Goal: Task Accomplishment & Management: Manage account settings

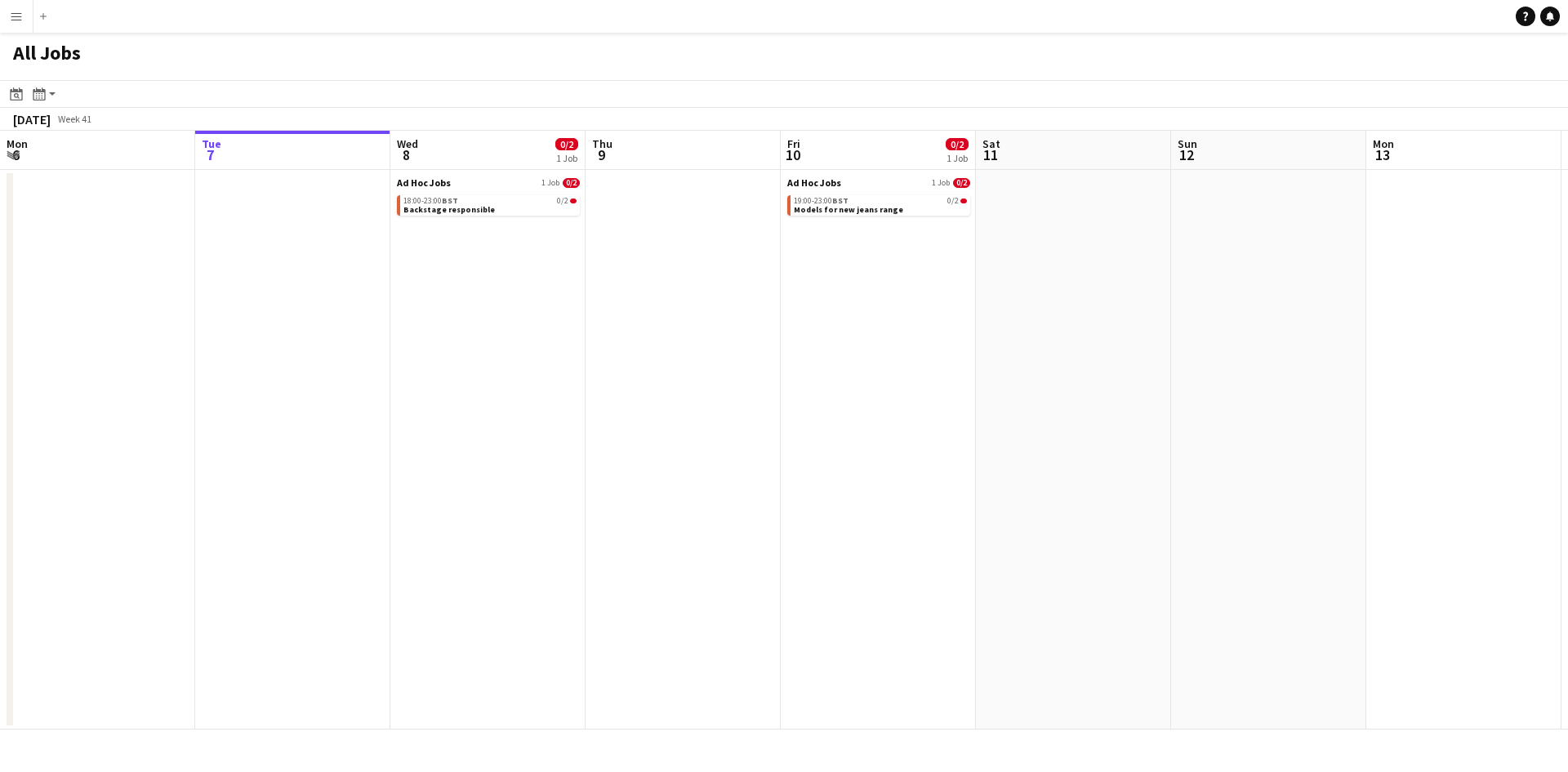
click at [13, 13] on app-icon "Menu" at bounding box center [16, 16] width 13 height 13
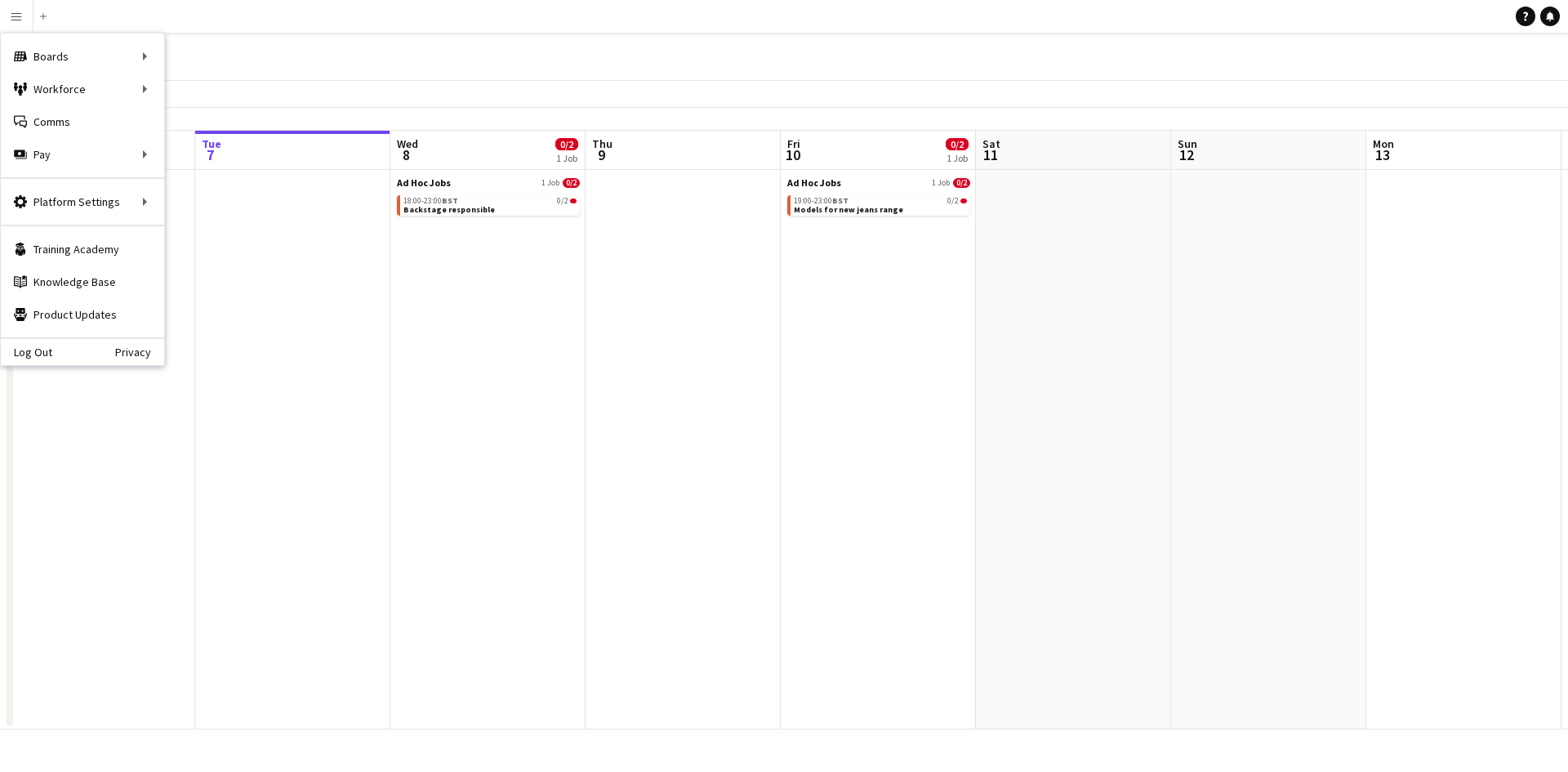
click at [18, 20] on app-icon "Menu" at bounding box center [16, 16] width 13 height 13
click at [41, 51] on div "Boards Boards" at bounding box center [82, 56] width 163 height 32
click at [143, 56] on div "Boards Boards" at bounding box center [82, 56] width 163 height 32
click at [190, 56] on link "Boards" at bounding box center [246, 56] width 163 height 32
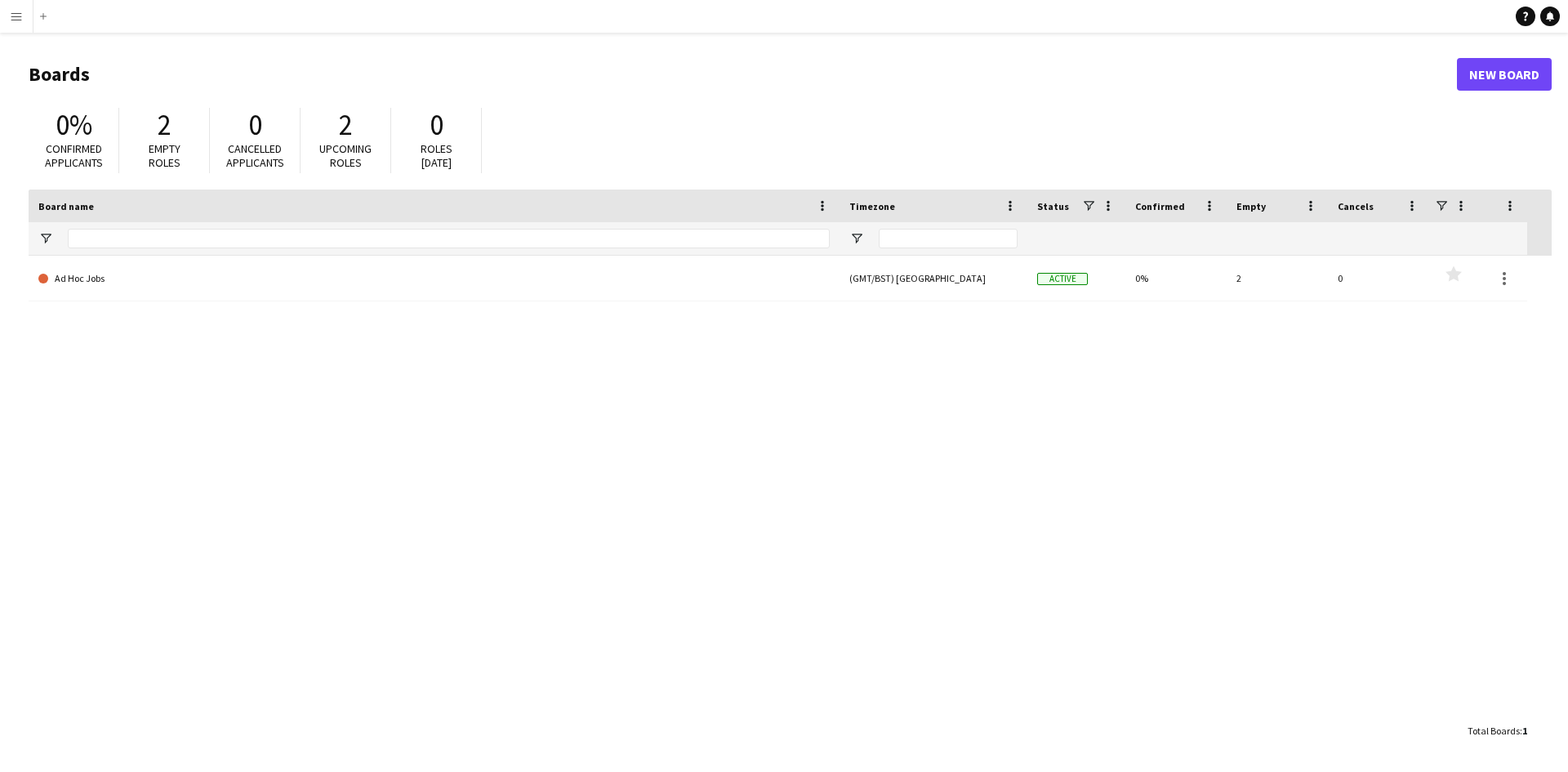
click at [14, 14] on app-icon "Menu" at bounding box center [16, 16] width 13 height 13
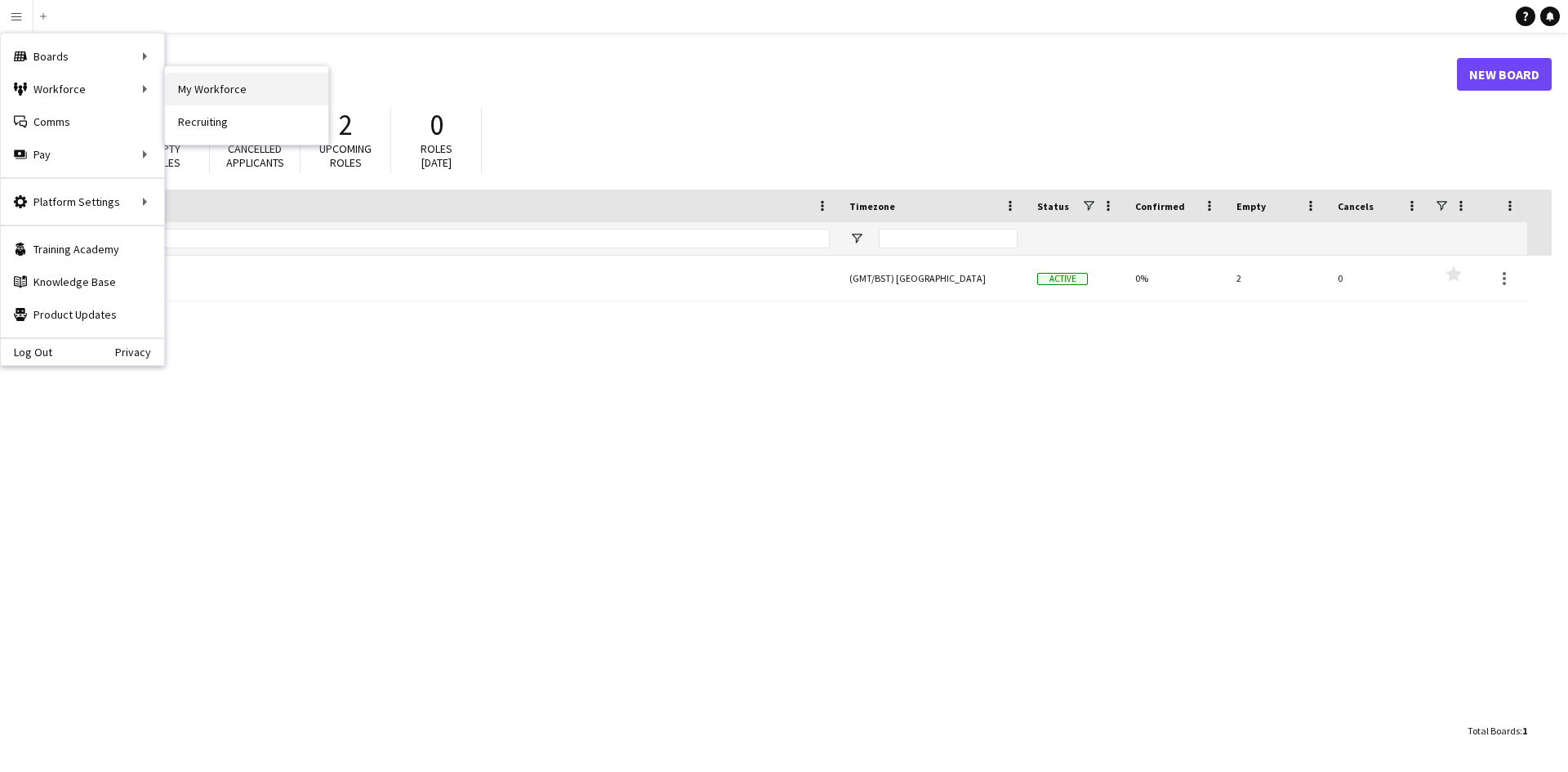
click at [216, 95] on link "My Workforce" at bounding box center [246, 89] width 163 height 32
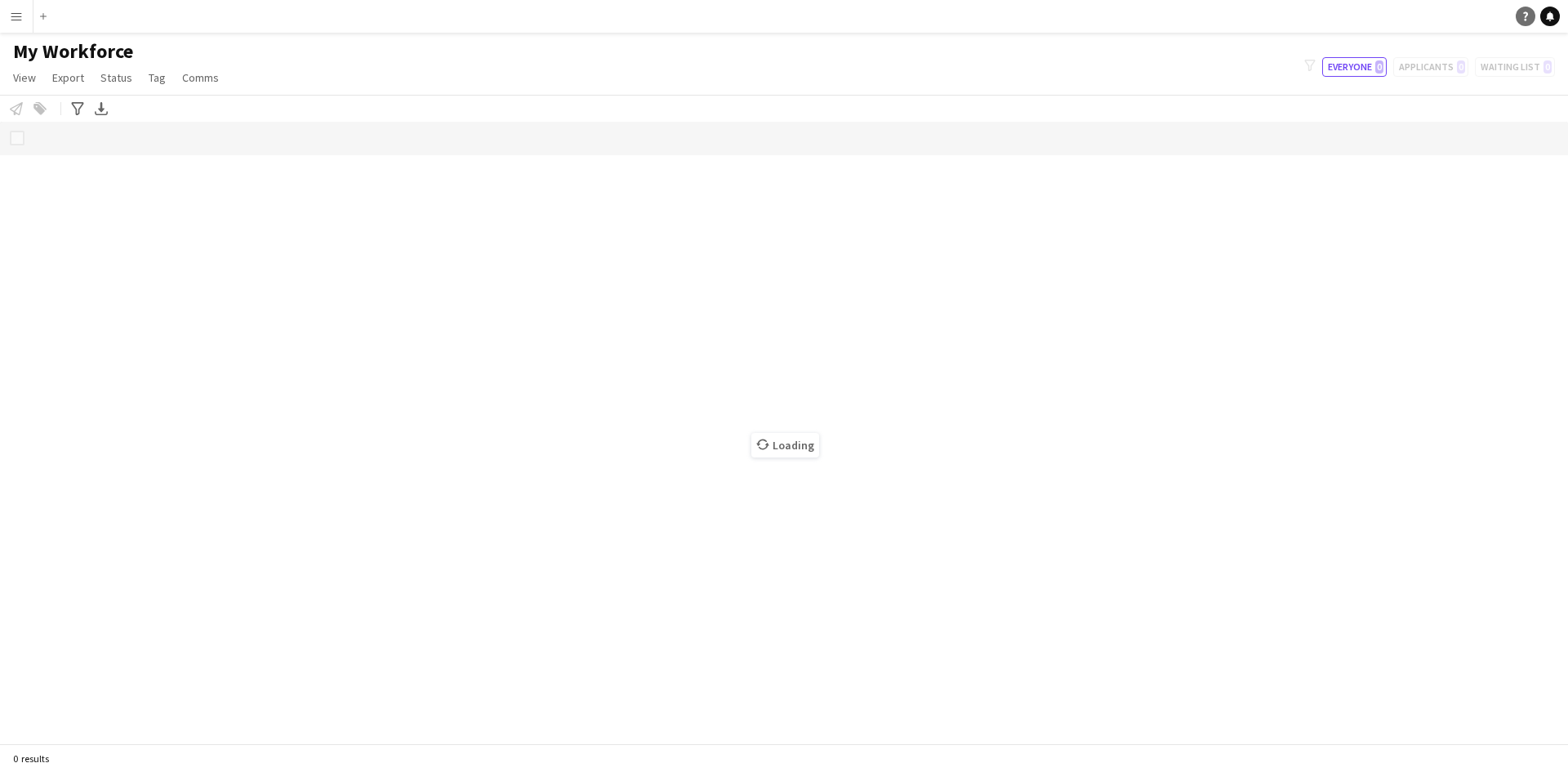
click at [1525, 17] on icon "Help" at bounding box center [1526, 16] width 10 height 10
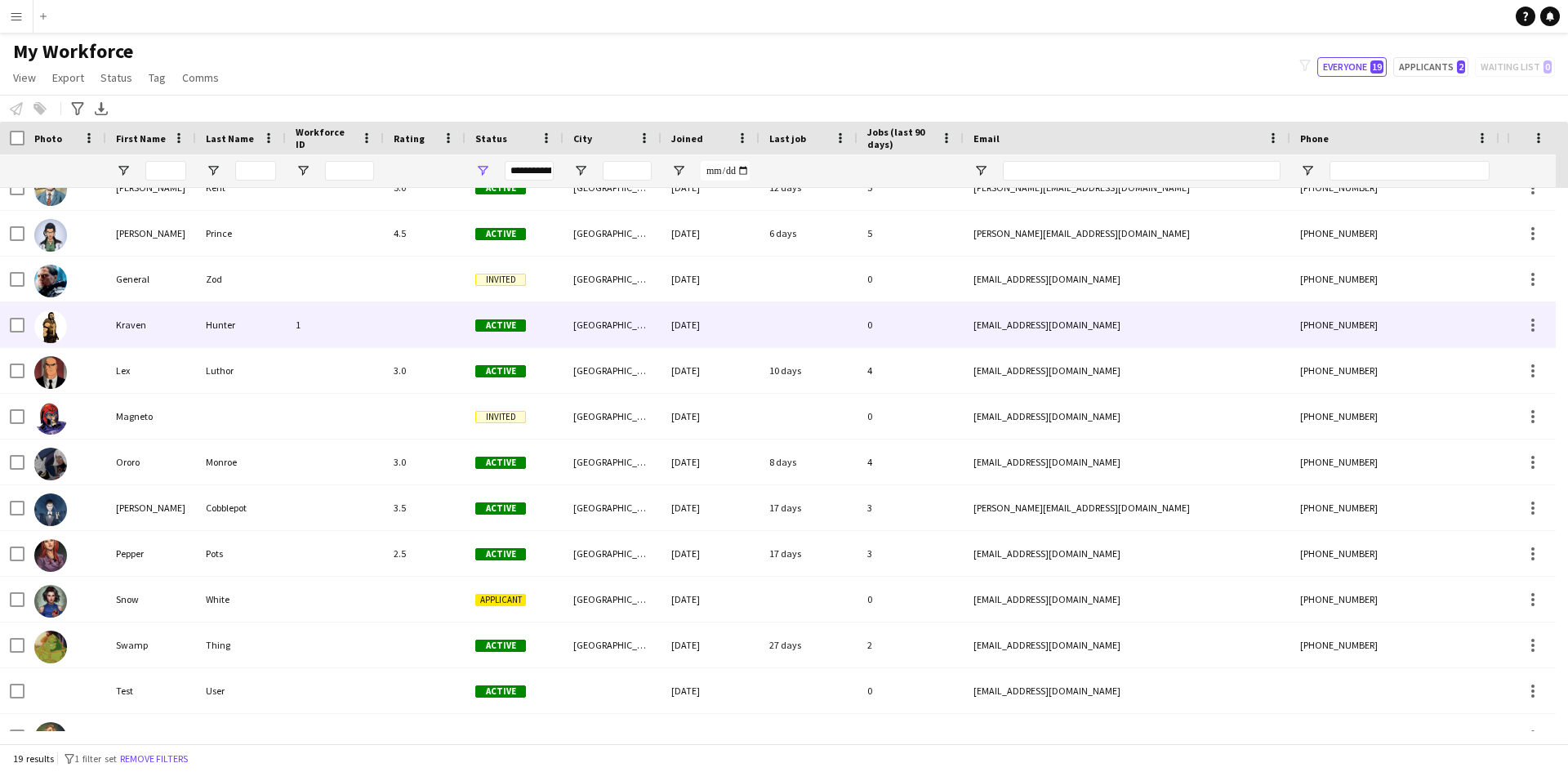
scroll to position [326, 0]
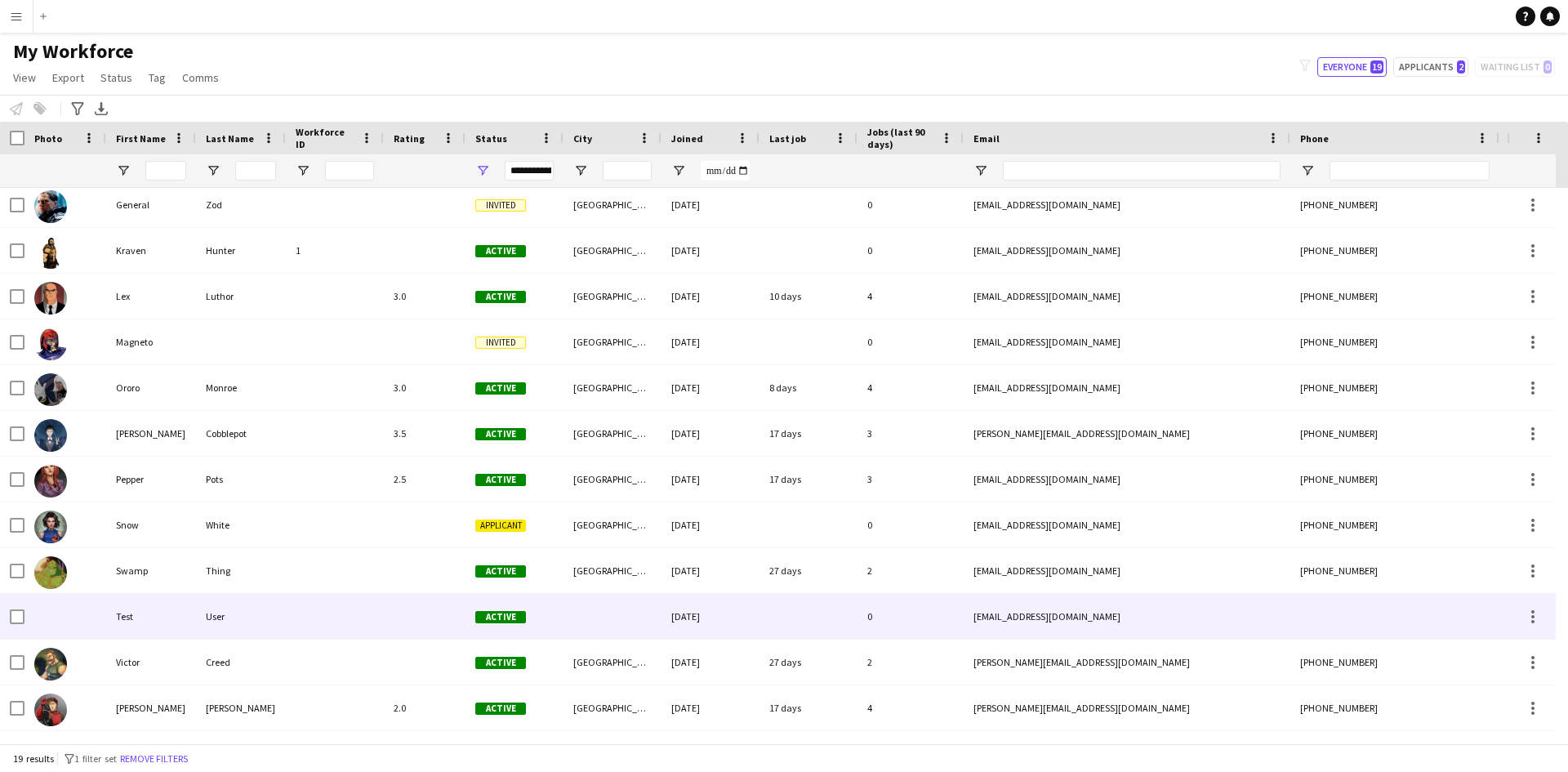
click at [130, 605] on div "Test" at bounding box center [152, 616] width 90 height 45
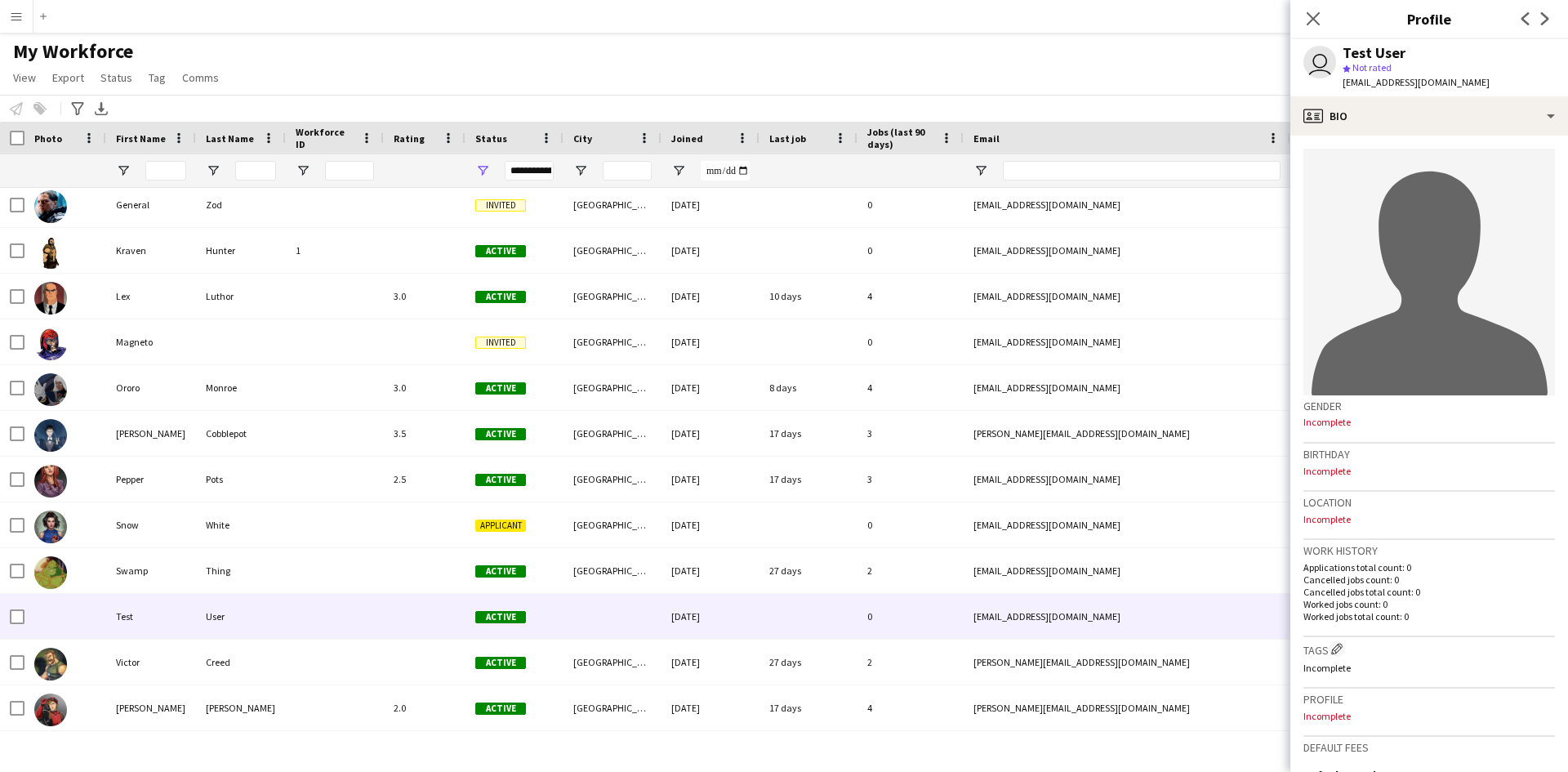
click at [1338, 472] on p "Incomplete" at bounding box center [1429, 471] width 252 height 13
click at [1352, 468] on p "Incomplete" at bounding box center [1429, 471] width 252 height 13
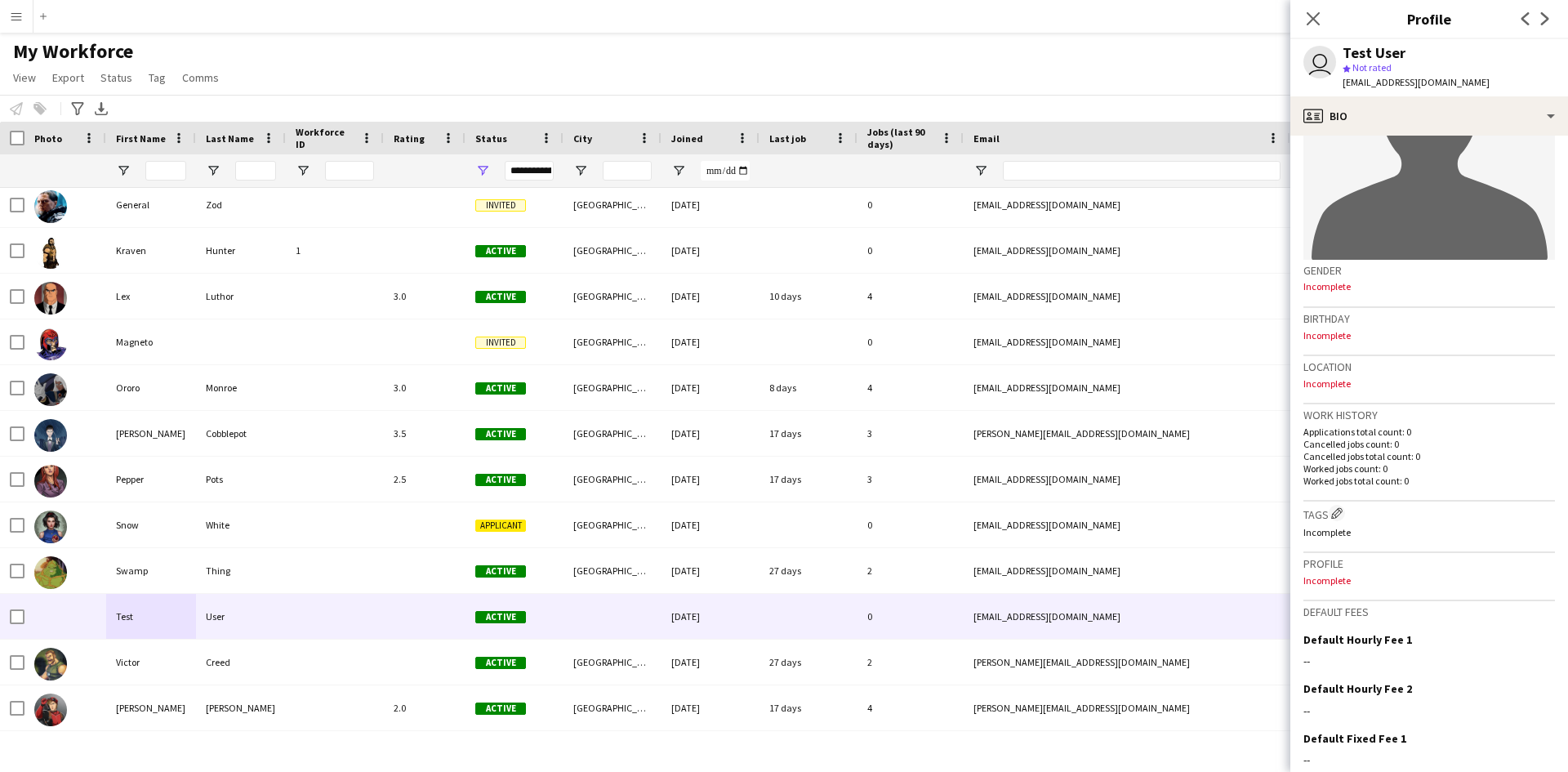
scroll to position [253, 0]
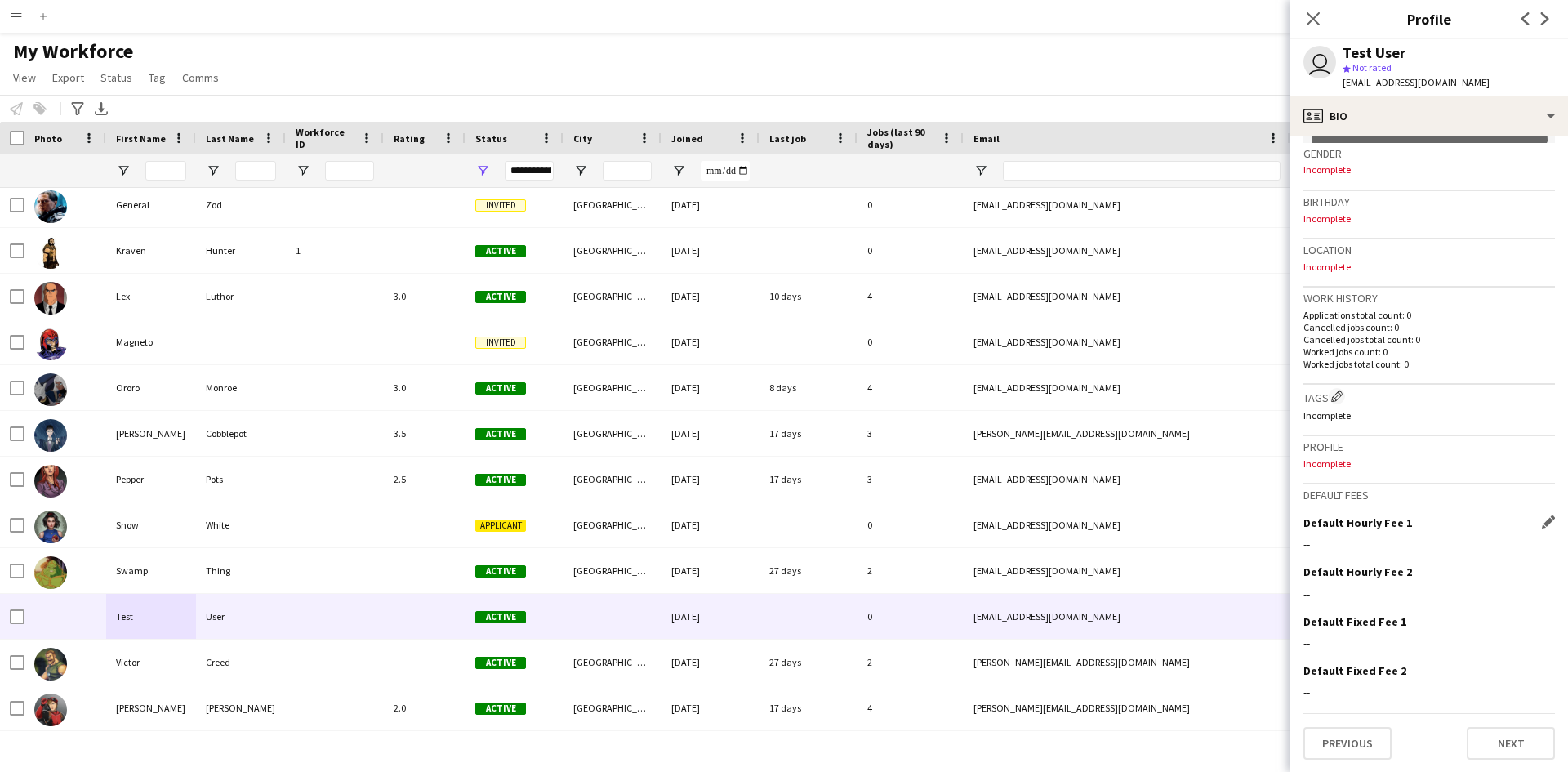
click at [1360, 523] on h3 "Default Hourly Fee 1" at bounding box center [1358, 522] width 108 height 14
click at [1344, 467] on p "Incomplete" at bounding box center [1429, 464] width 252 height 13
click at [1339, 393] on app-icon "Edit crew company tags" at bounding box center [1337, 396] width 12 height 12
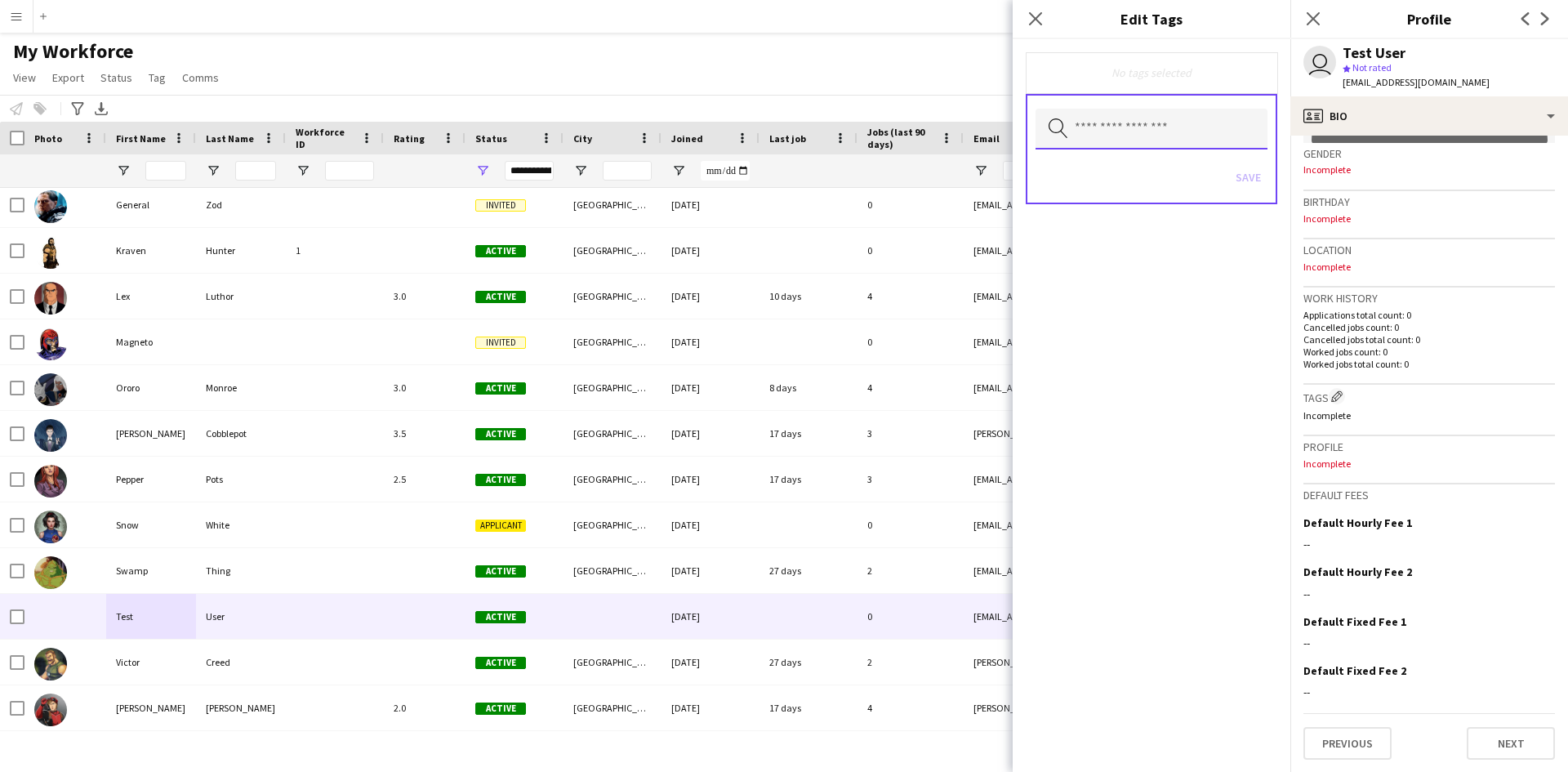
click at [1121, 148] on input "text" at bounding box center [1151, 128] width 232 height 41
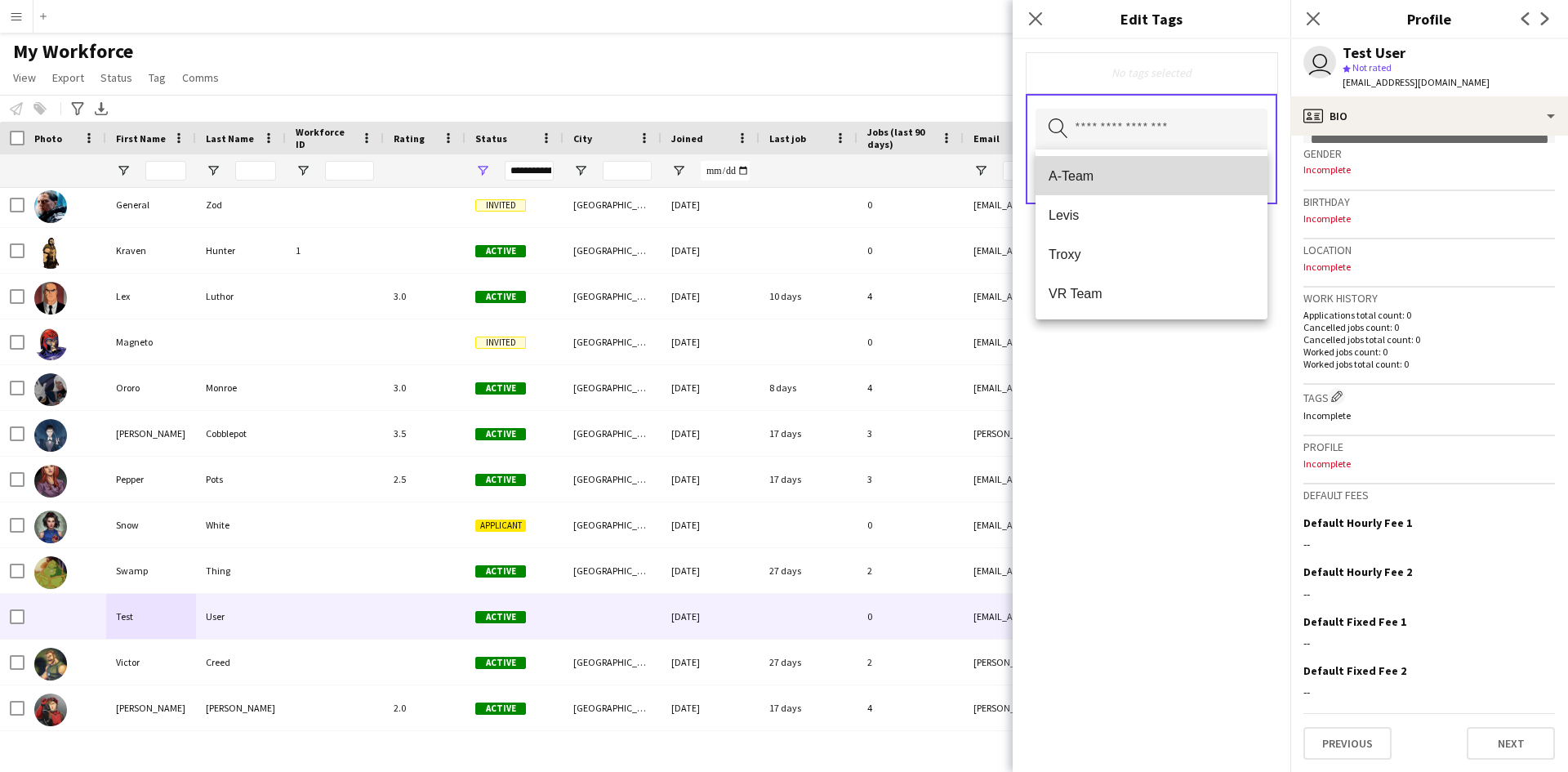
click at [1106, 187] on mat-option "A-Team" at bounding box center [1151, 175] width 232 height 39
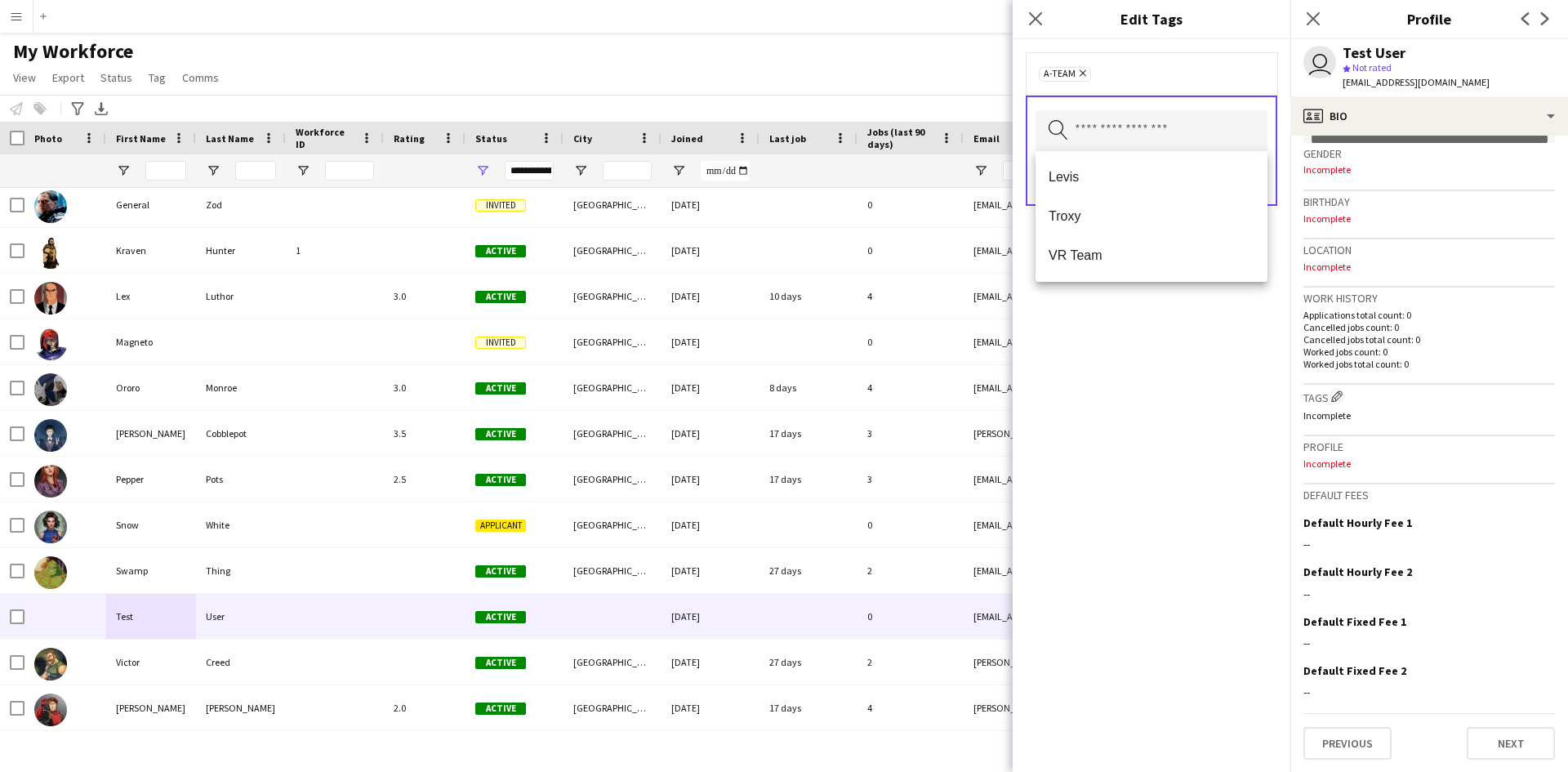
click at [1162, 374] on div "A-Team Remove Search by tag name Save" at bounding box center [1152, 405] width 278 height 732
click at [1249, 177] on button "Save" at bounding box center [1249, 179] width 39 height 26
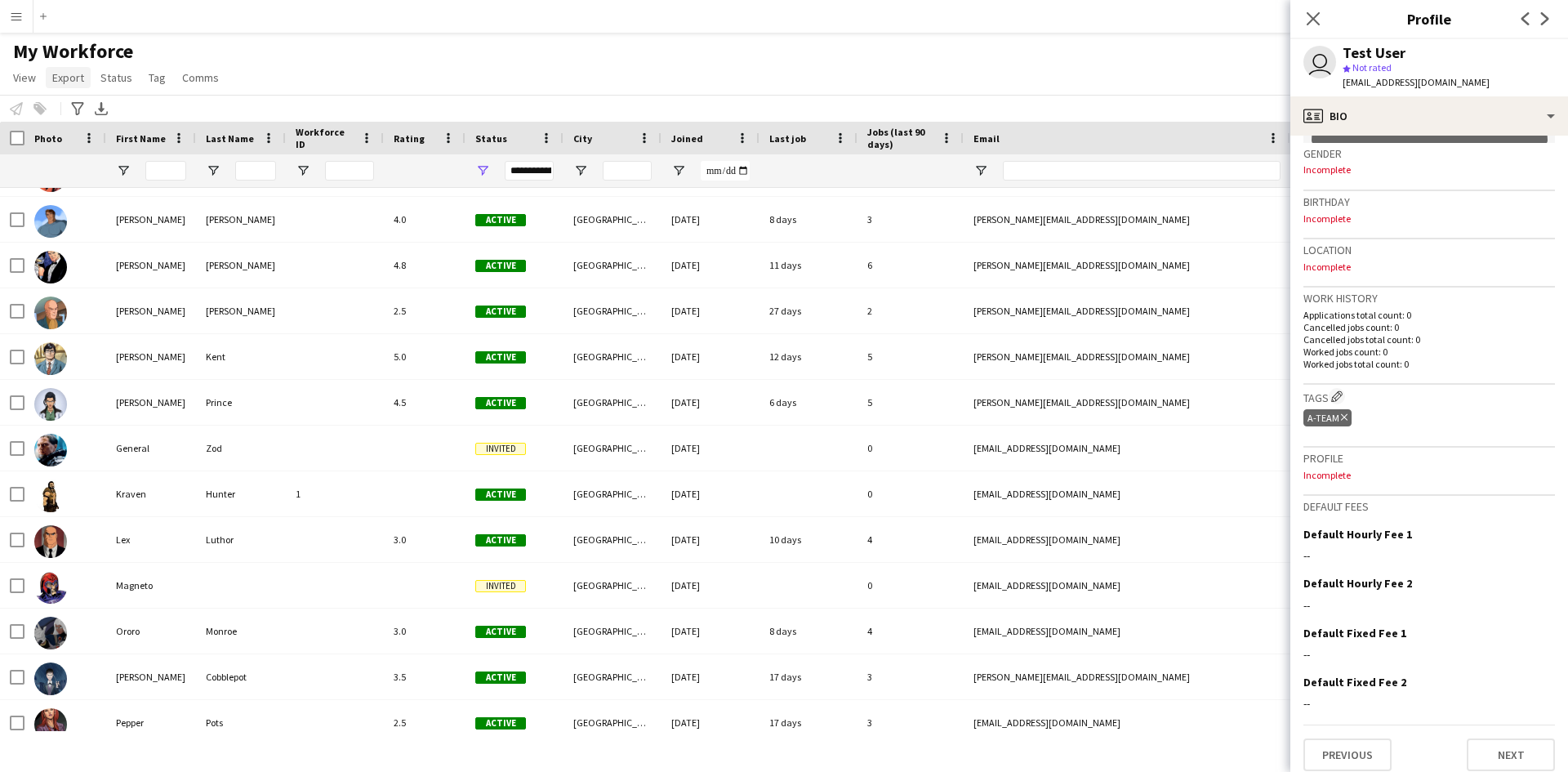
scroll to position [0, 0]
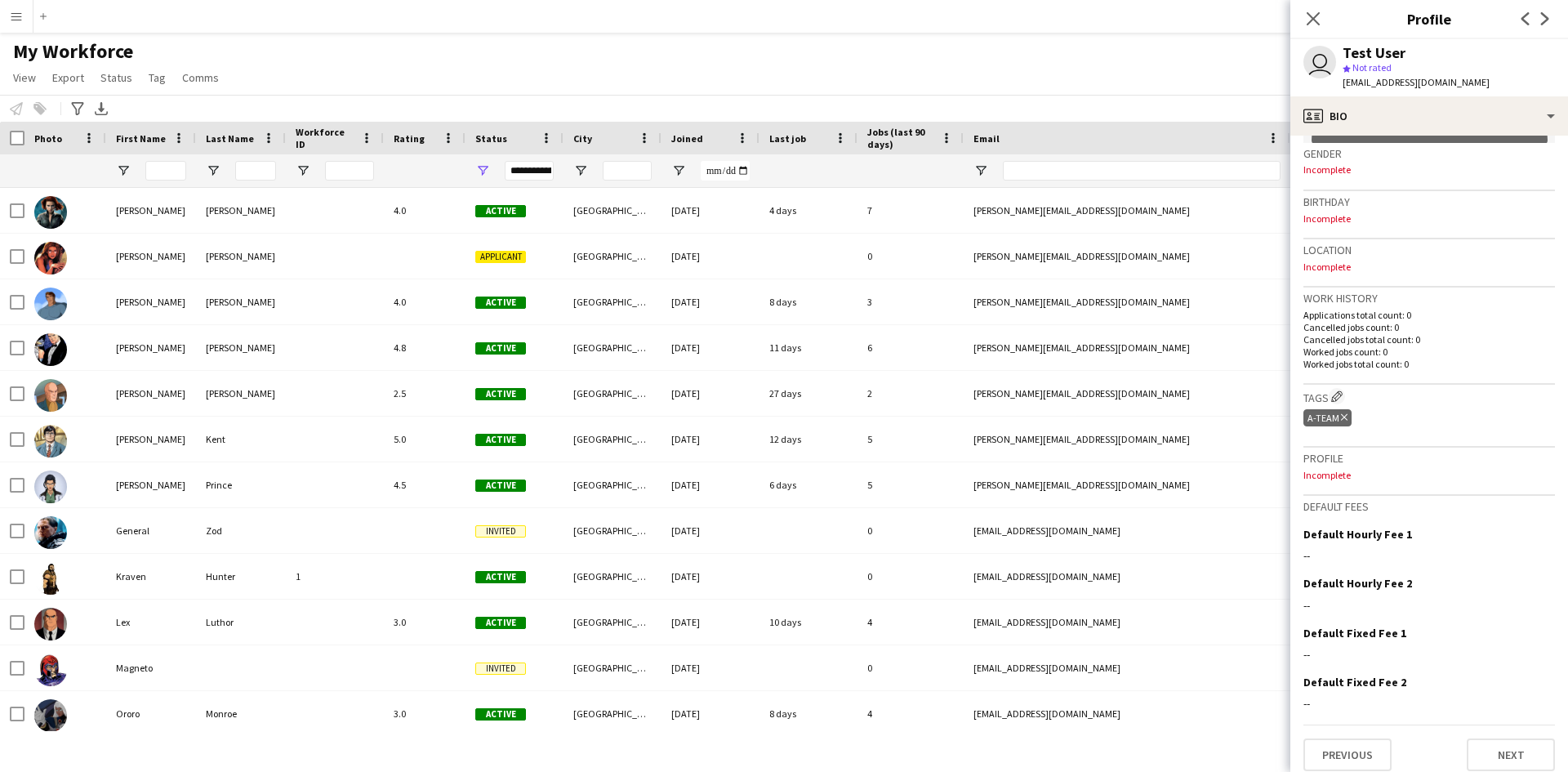
click at [17, 16] on app-icon "Menu" at bounding box center [16, 16] width 13 height 13
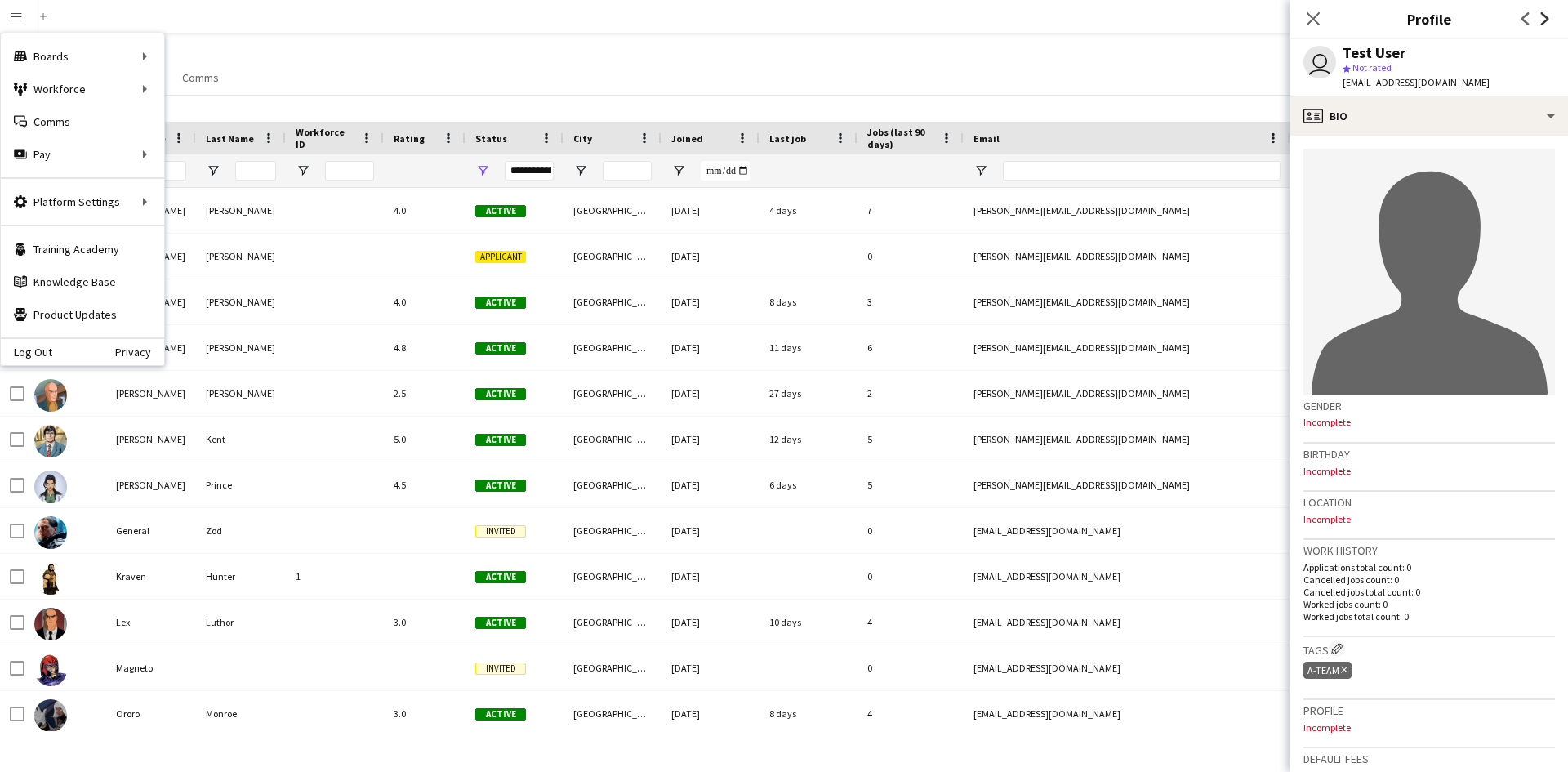
click at [1550, 16] on icon "Next" at bounding box center [1545, 19] width 13 height 13
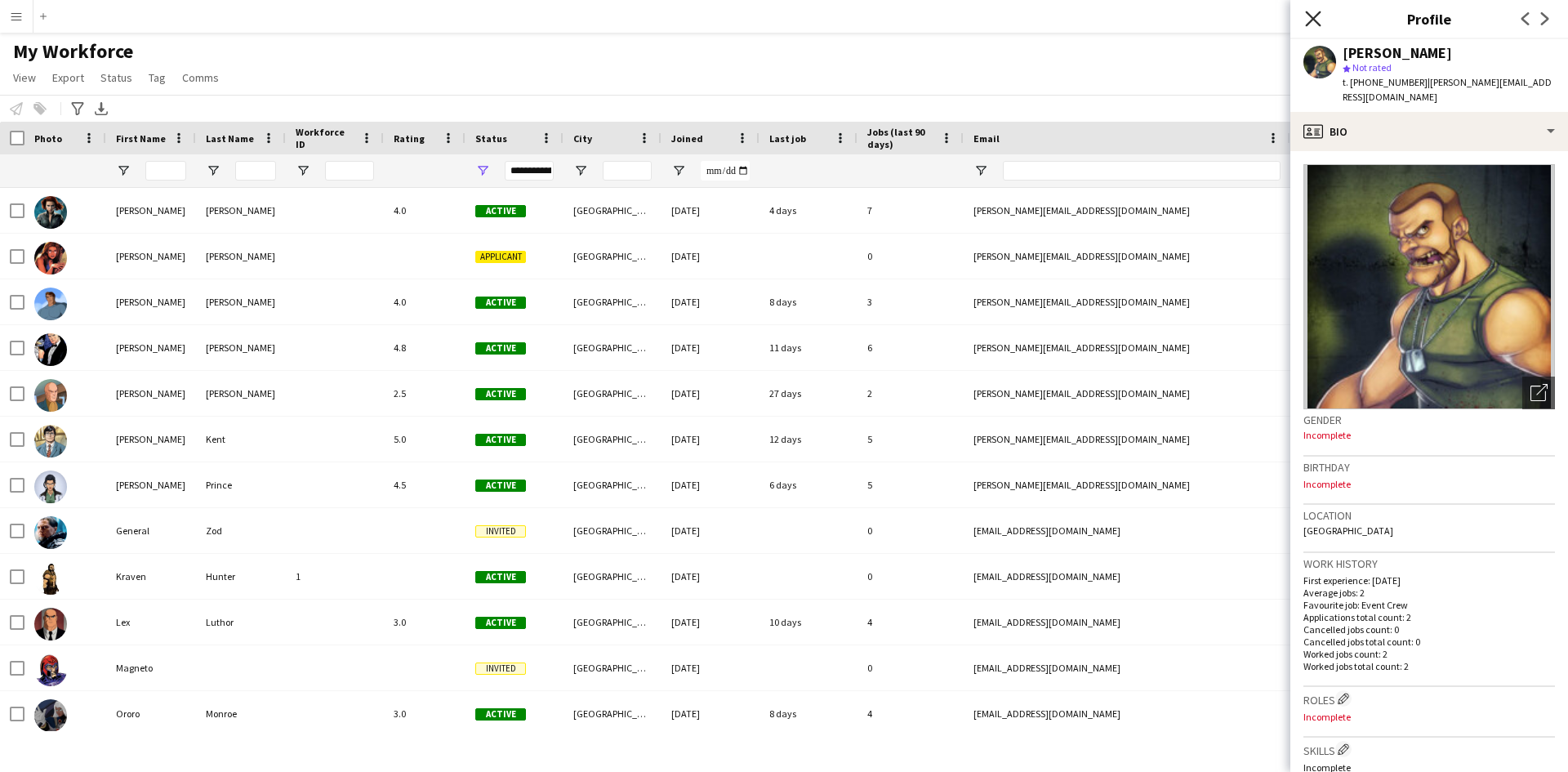
click at [1314, 15] on icon "Close pop-in" at bounding box center [1313, 18] width 15 height 15
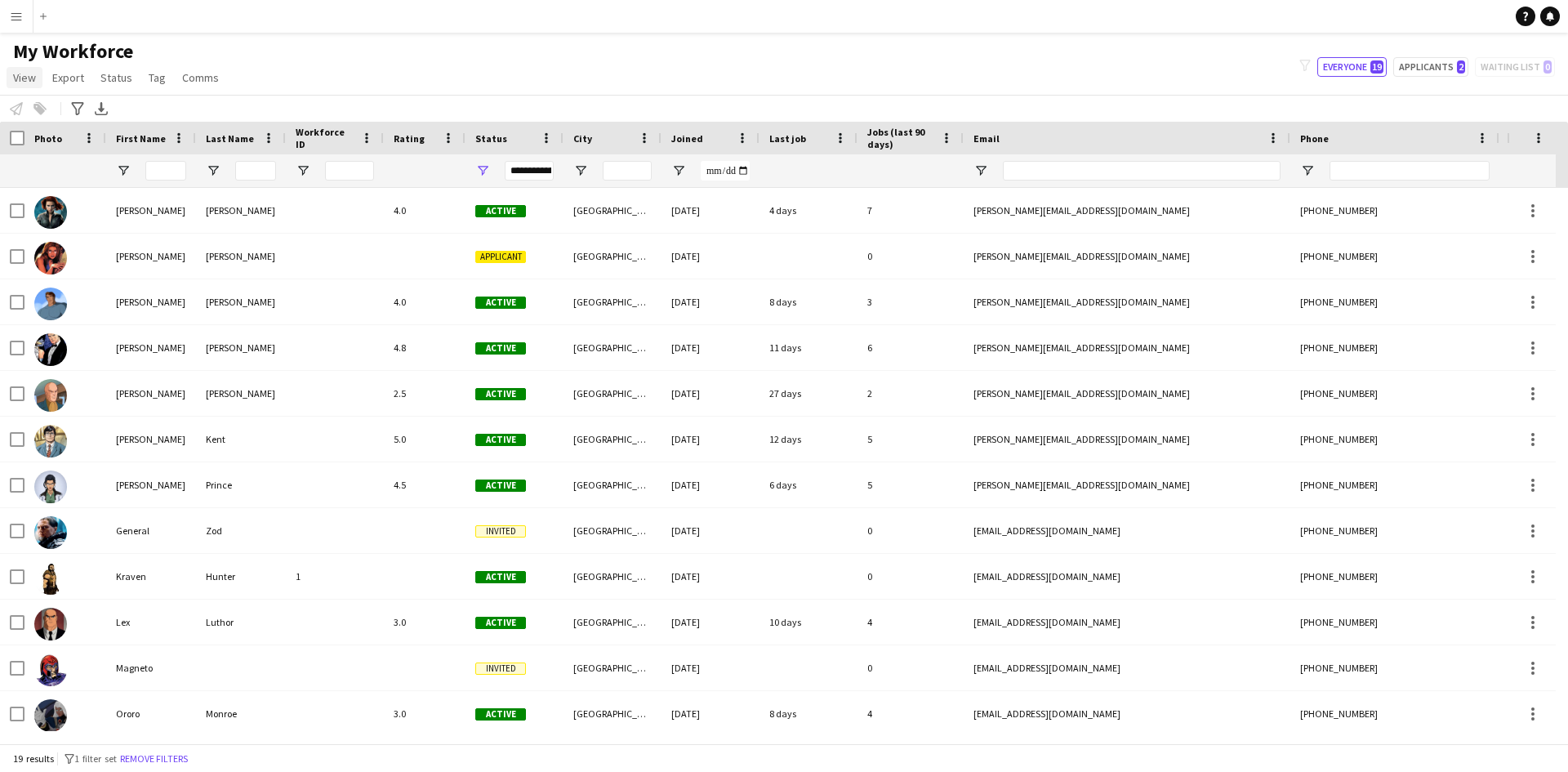
click at [17, 76] on span "View" at bounding box center [23, 78] width 23 height 14
click at [22, 48] on span "My Workforce" at bounding box center [72, 51] width 120 height 24
click at [13, 15] on app-icon "Menu" at bounding box center [16, 16] width 13 height 13
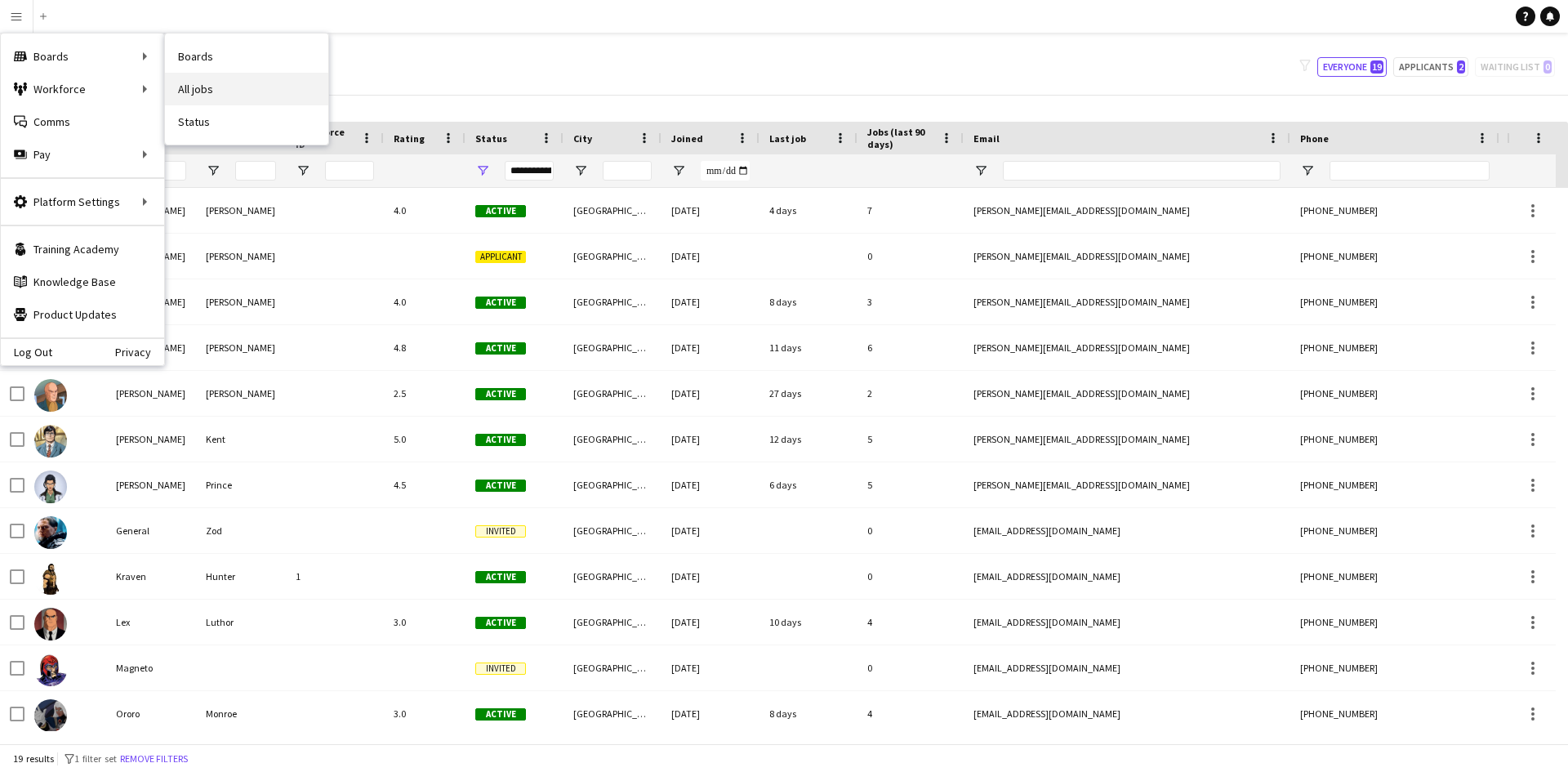
click at [197, 89] on link "All jobs" at bounding box center [246, 89] width 163 height 32
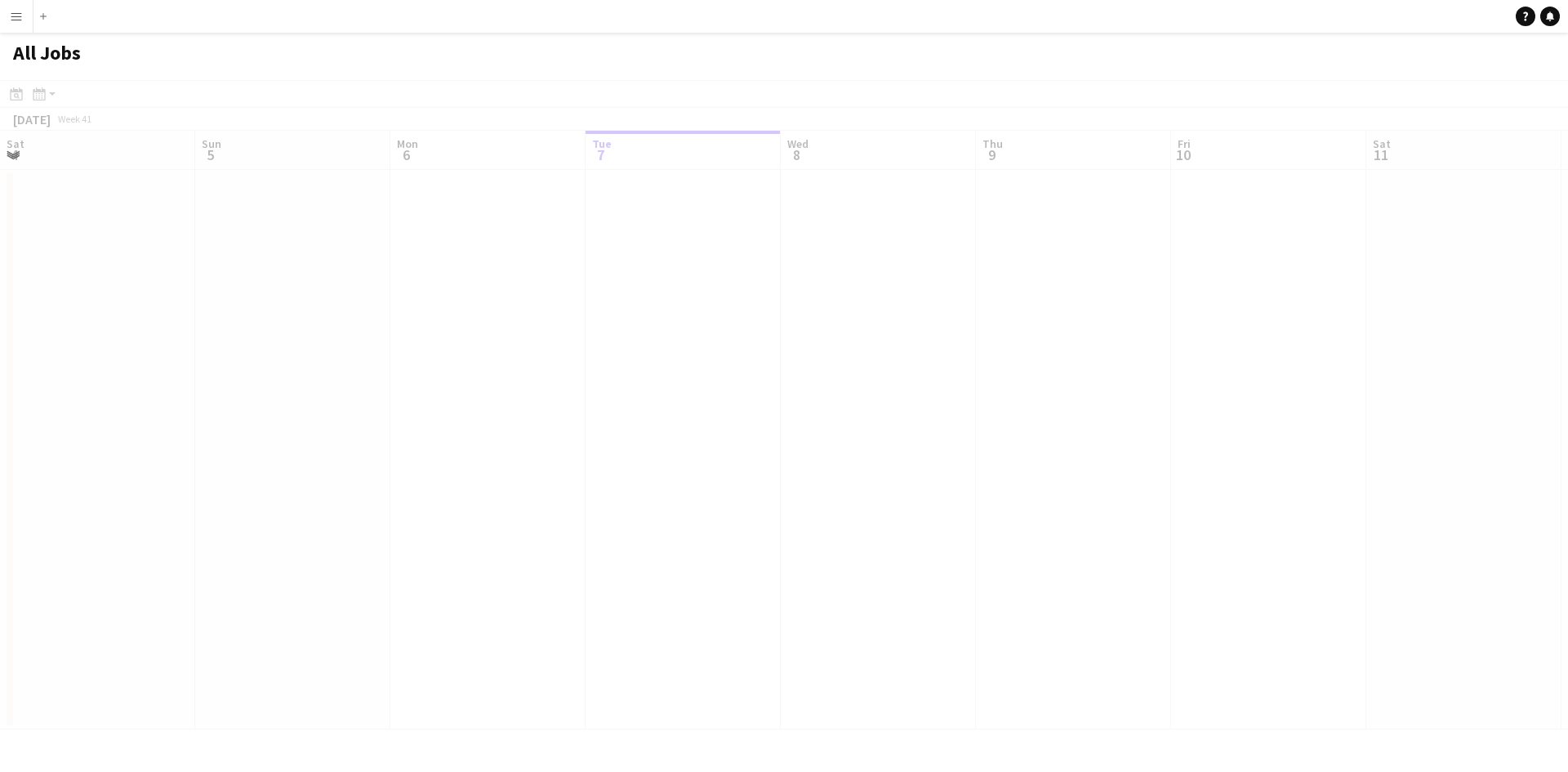
scroll to position [0, 391]
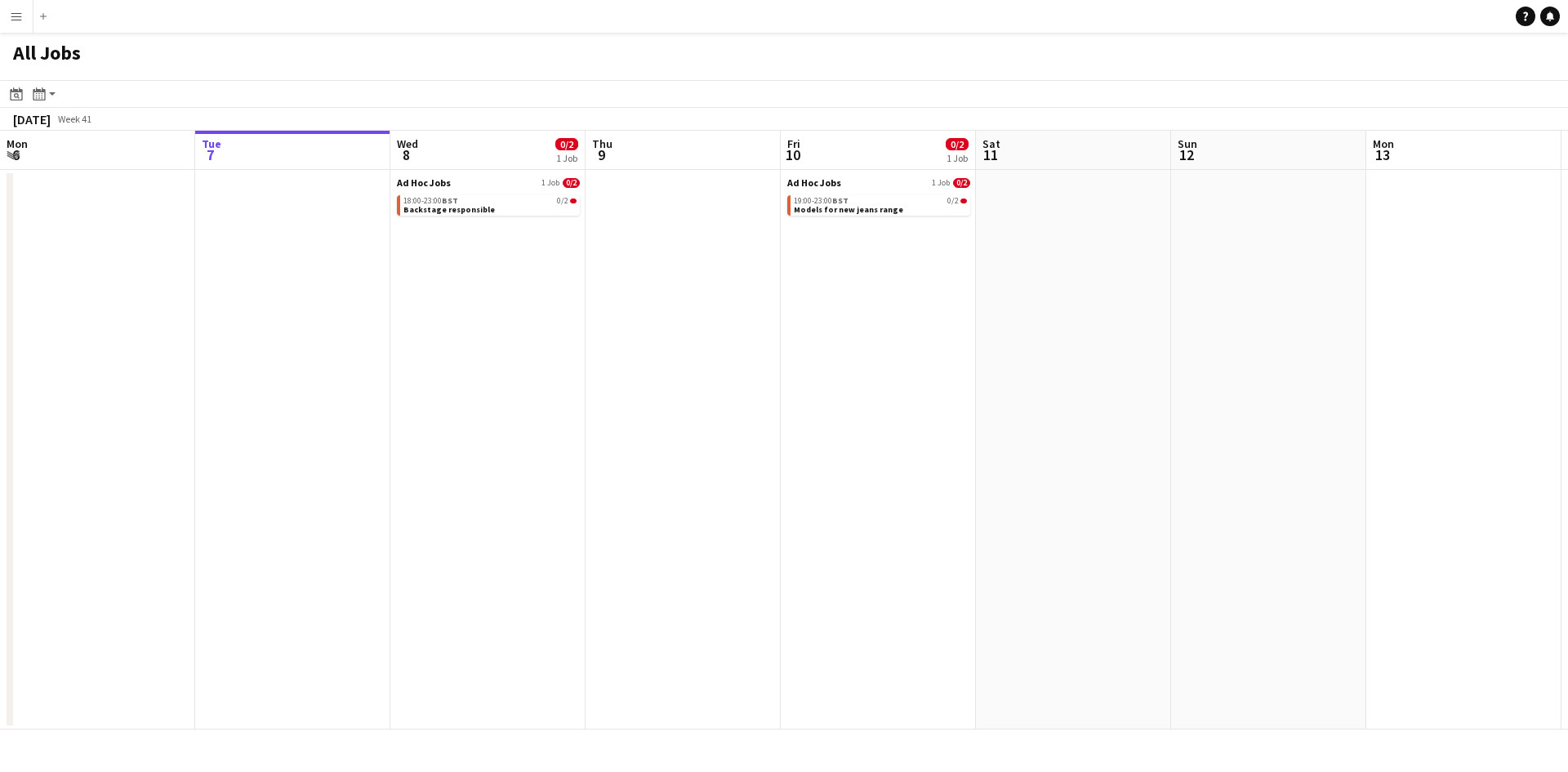
click at [22, 14] on app-icon "Menu" at bounding box center [16, 16] width 13 height 13
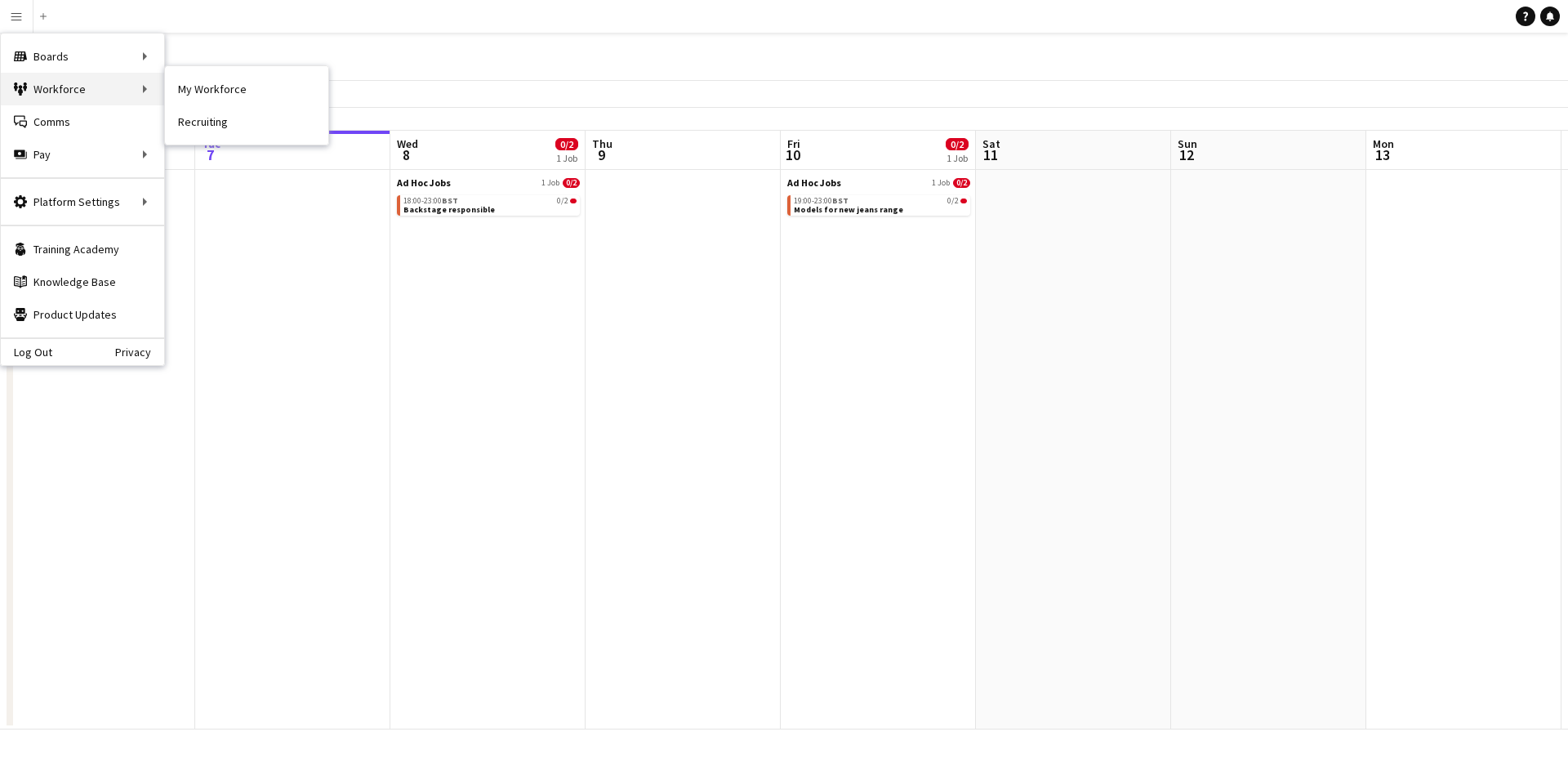
click at [40, 81] on div "Workforce Workforce" at bounding box center [82, 89] width 163 height 32
click at [143, 88] on div "Workforce Workforce" at bounding box center [82, 89] width 163 height 32
click at [96, 124] on link "Comms Comms" at bounding box center [82, 122] width 163 height 32
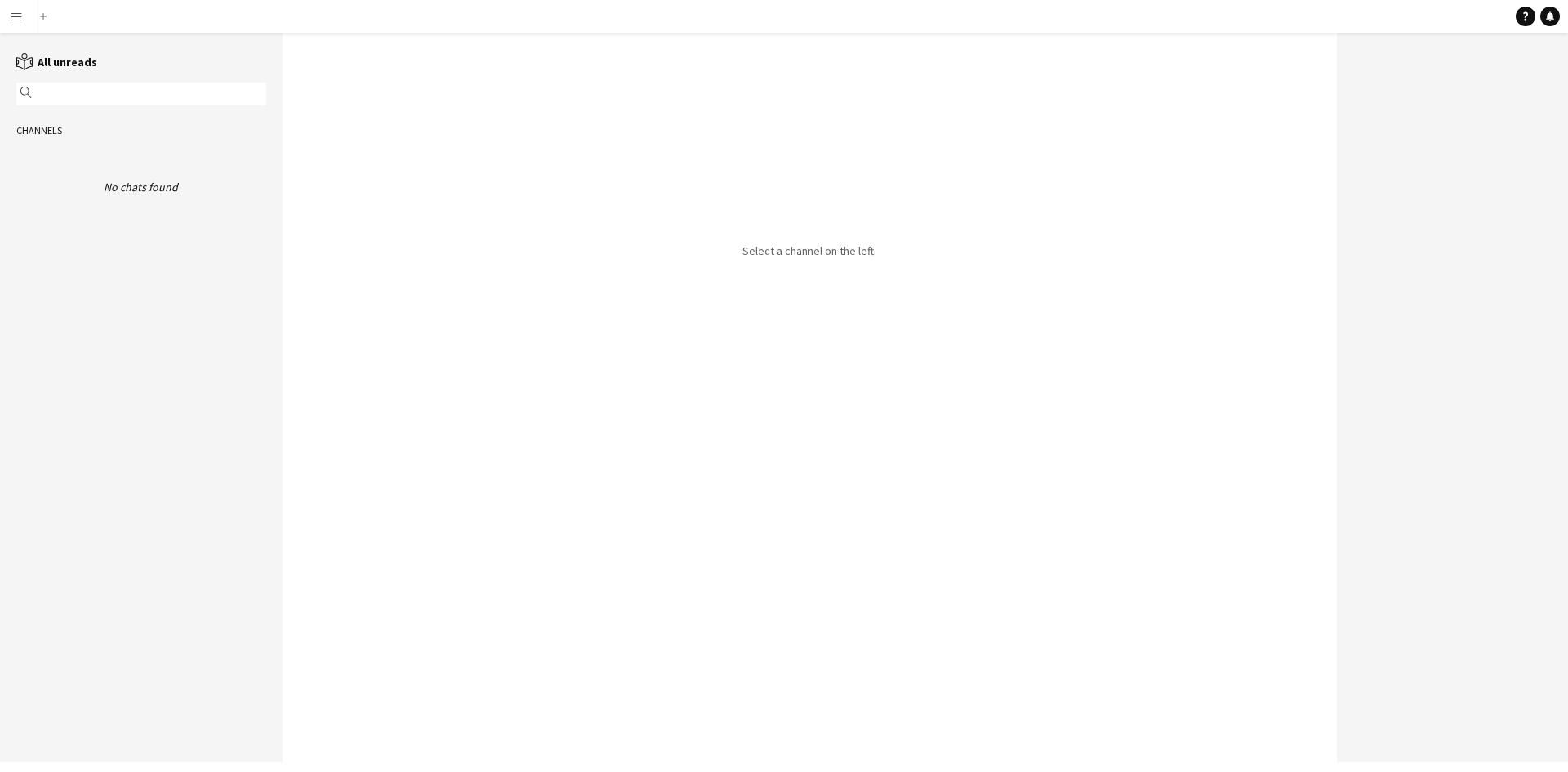
click at [18, 13] on app-icon "Menu" at bounding box center [16, 16] width 13 height 13
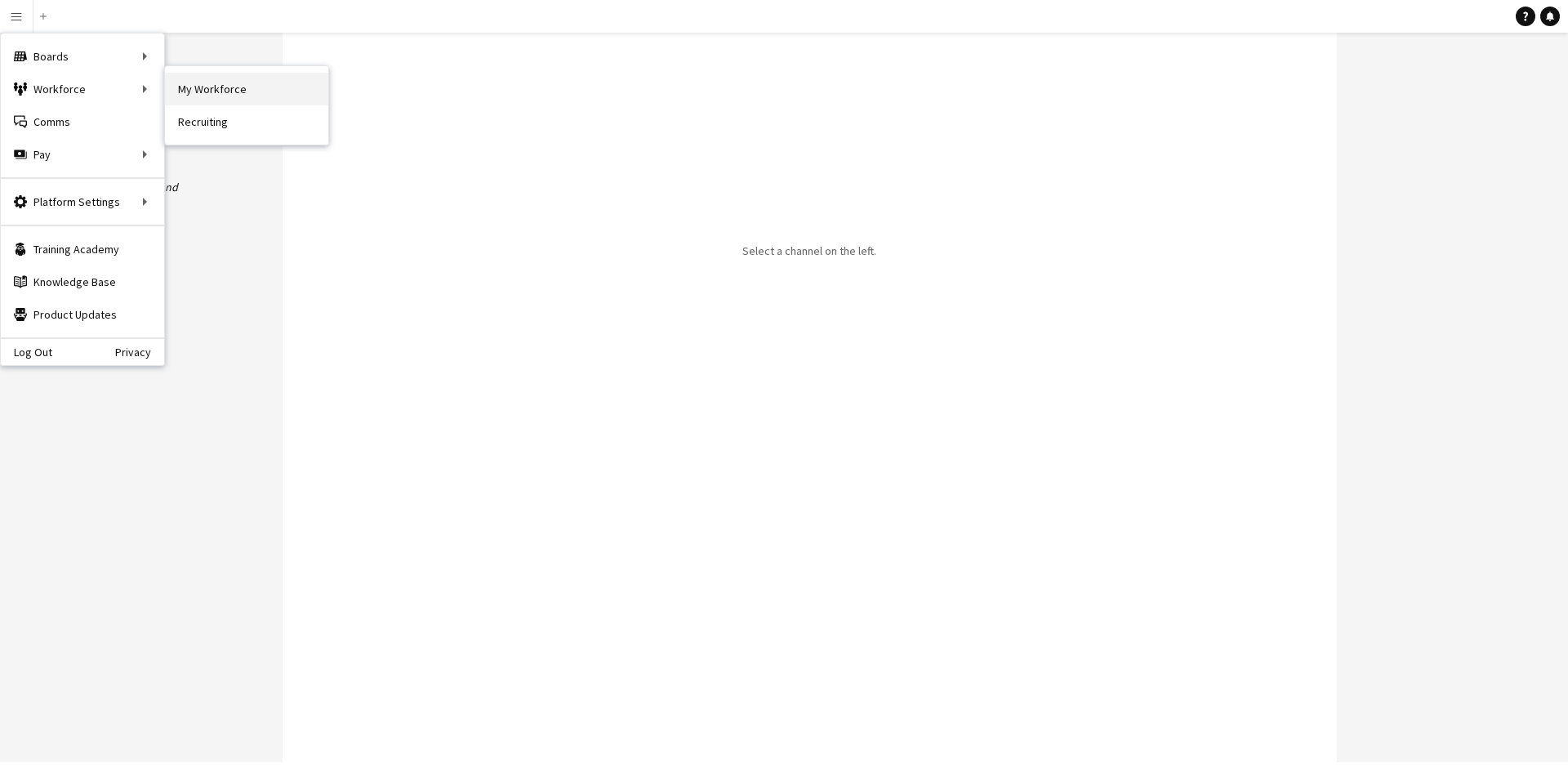
click at [212, 91] on link "My Workforce" at bounding box center [246, 89] width 163 height 32
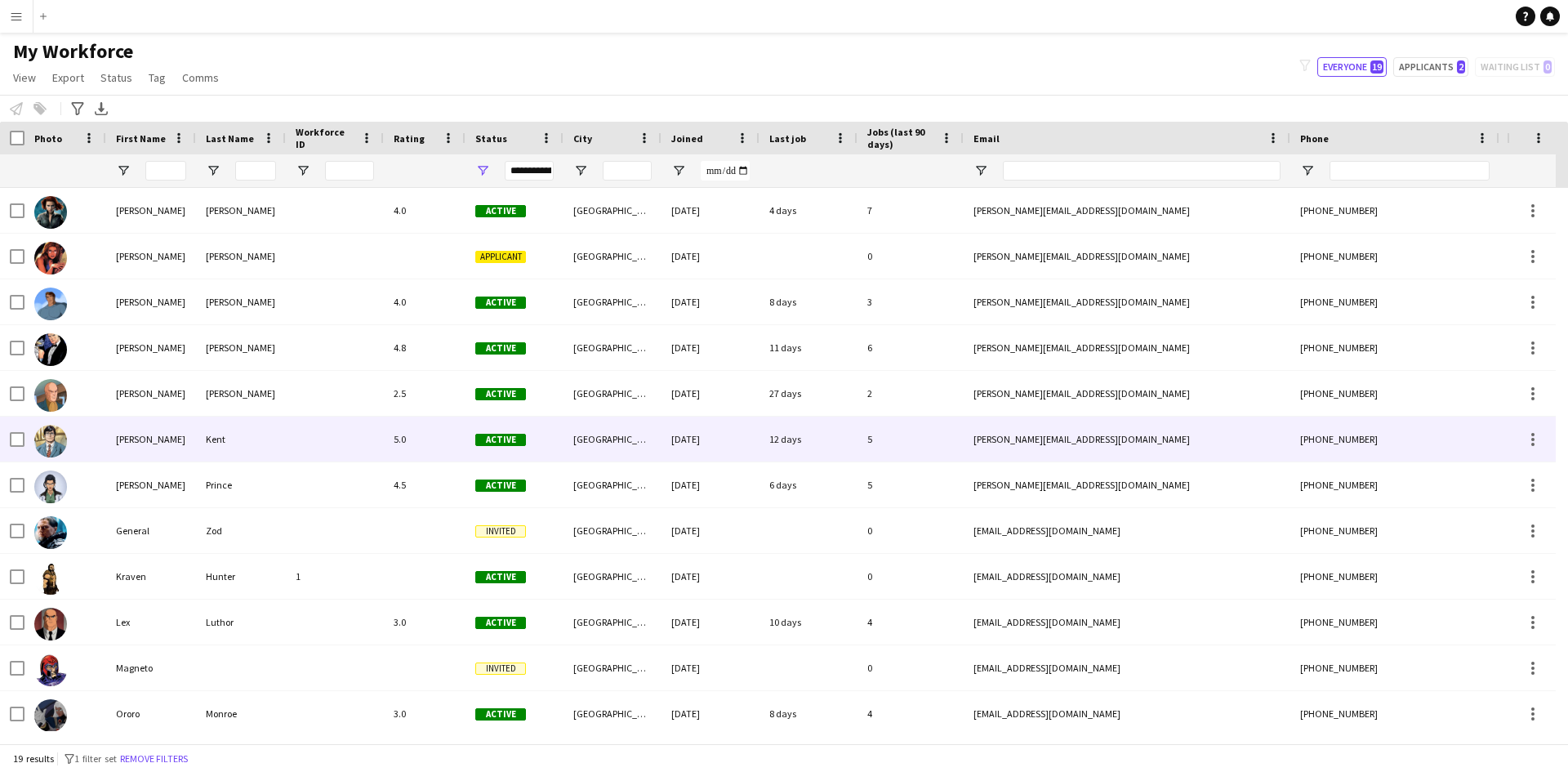
scroll to position [82, 0]
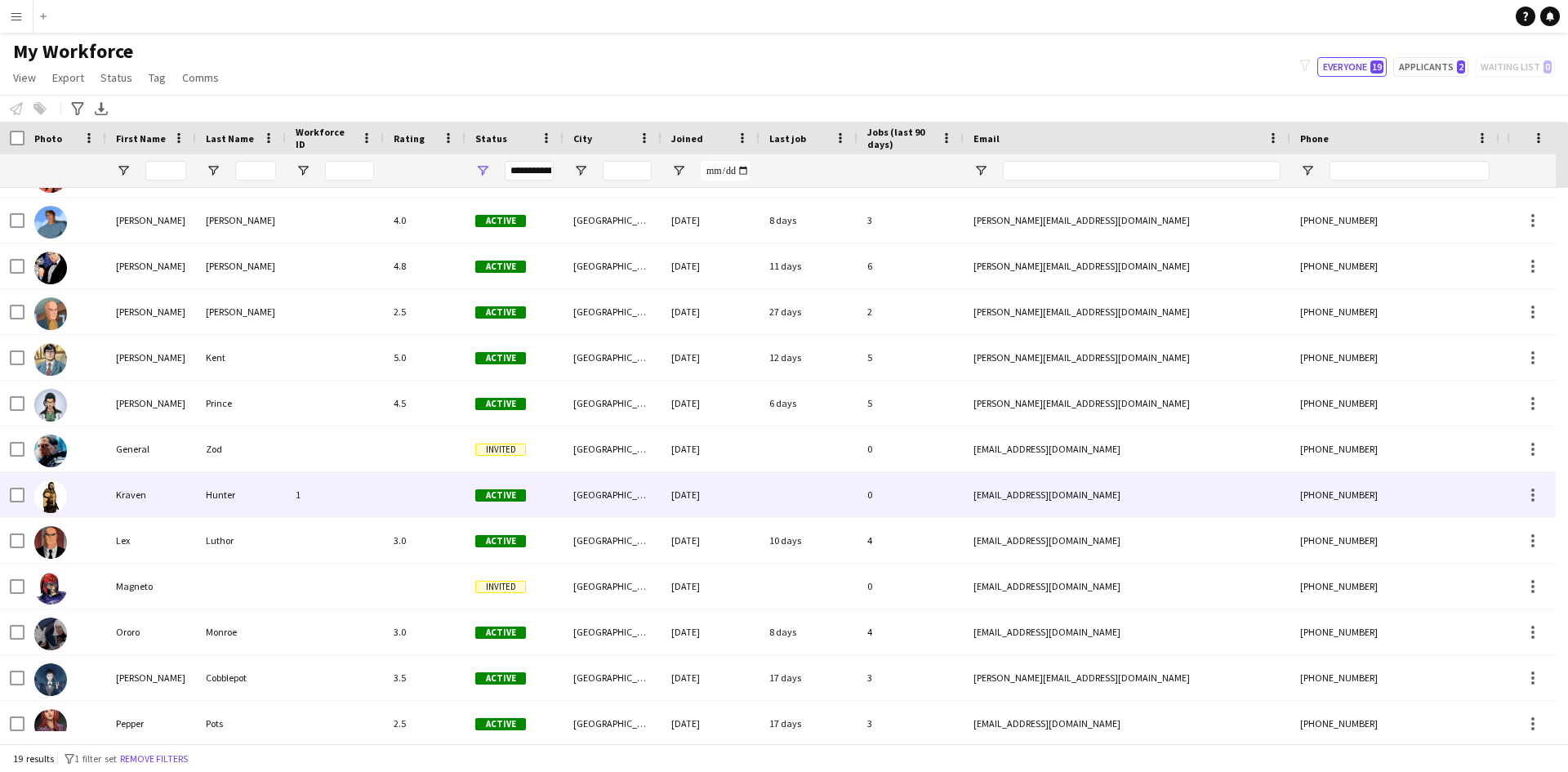
click at [134, 495] on div "Kraven" at bounding box center [152, 494] width 90 height 45
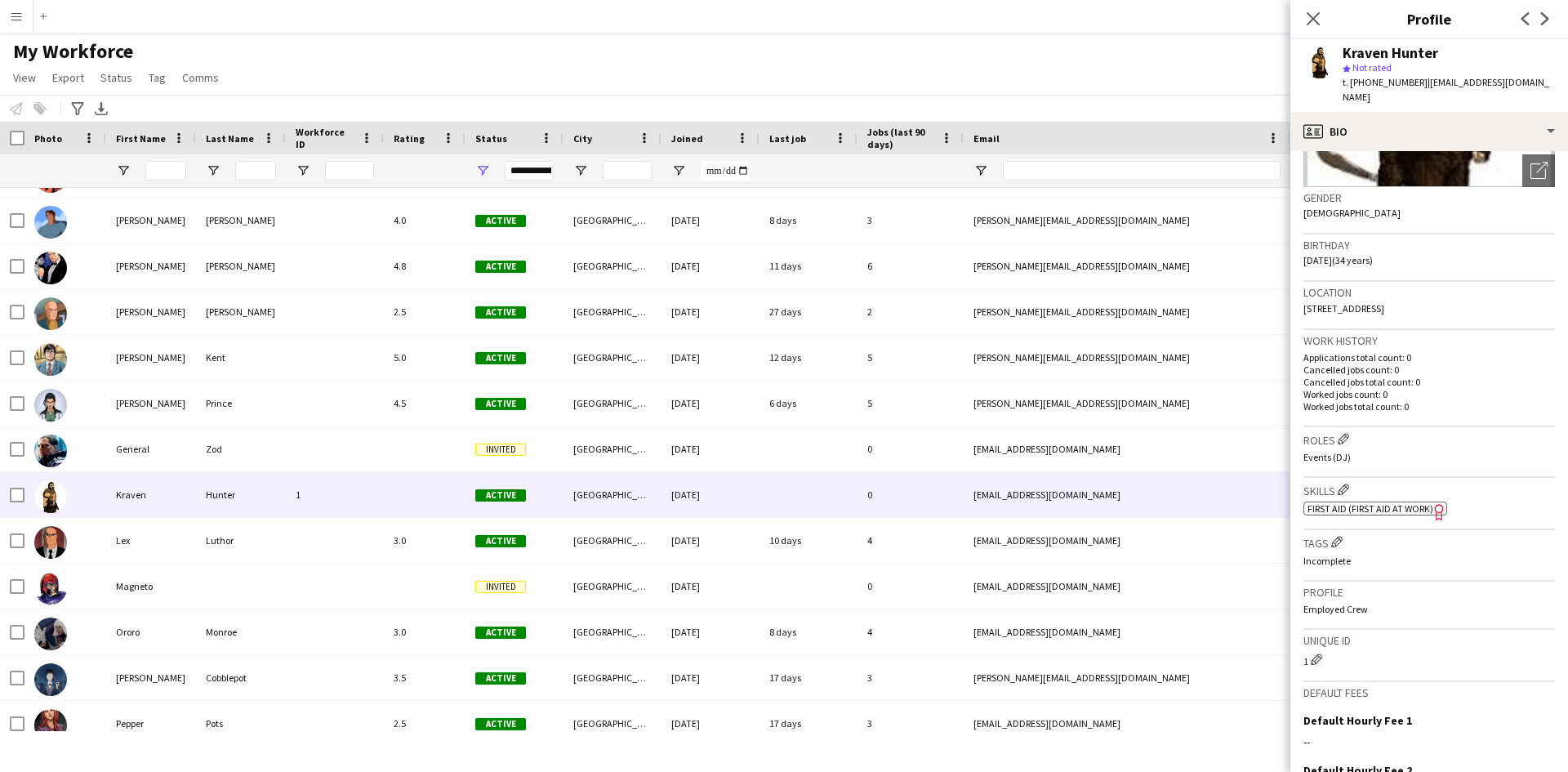
scroll to position [245, 0]
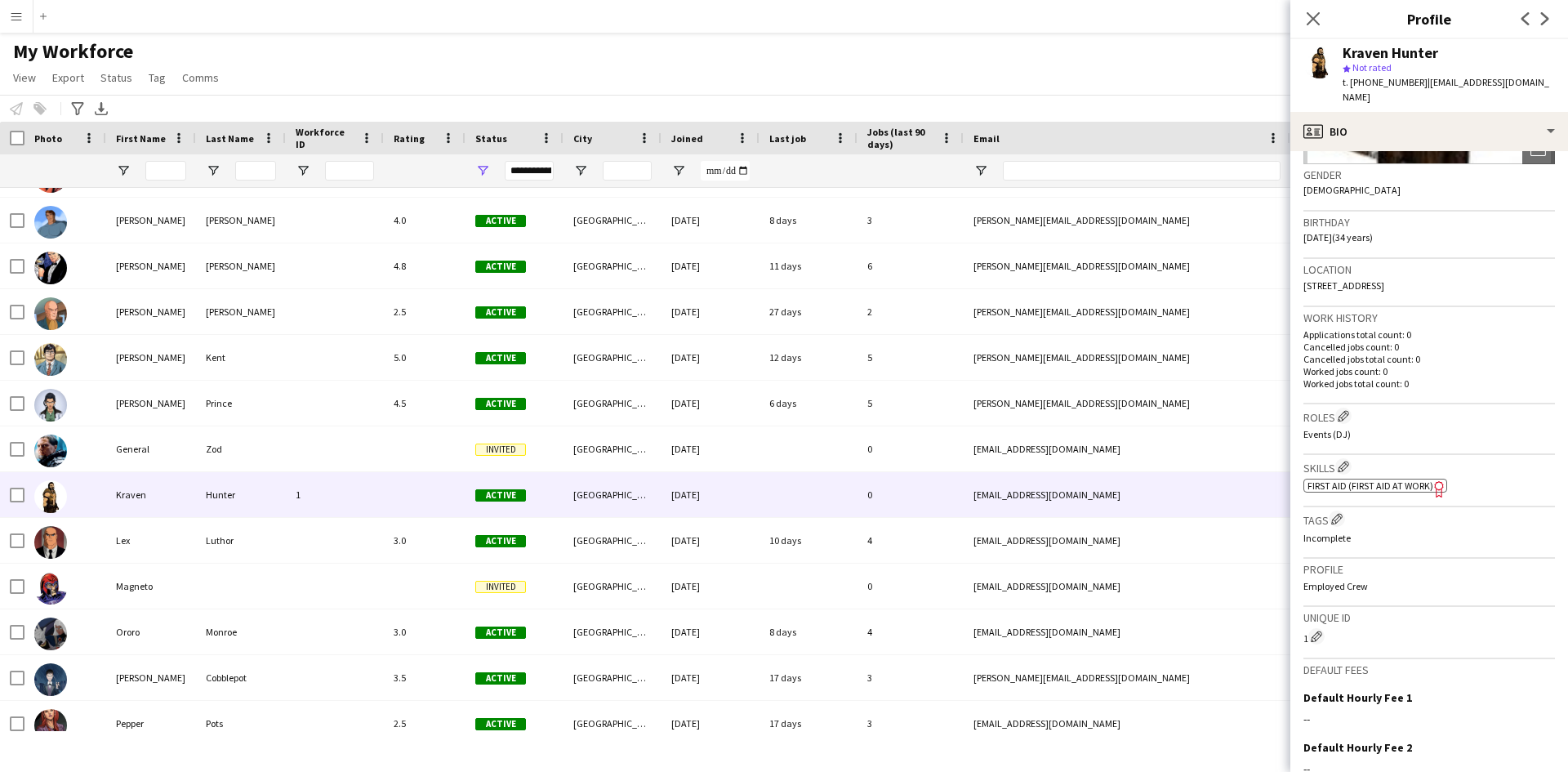
click at [1380, 215] on h3 "Birthday" at bounding box center [1429, 222] width 252 height 14
click at [1370, 231] on span "[DATE] (34 years)" at bounding box center [1338, 237] width 69 height 13
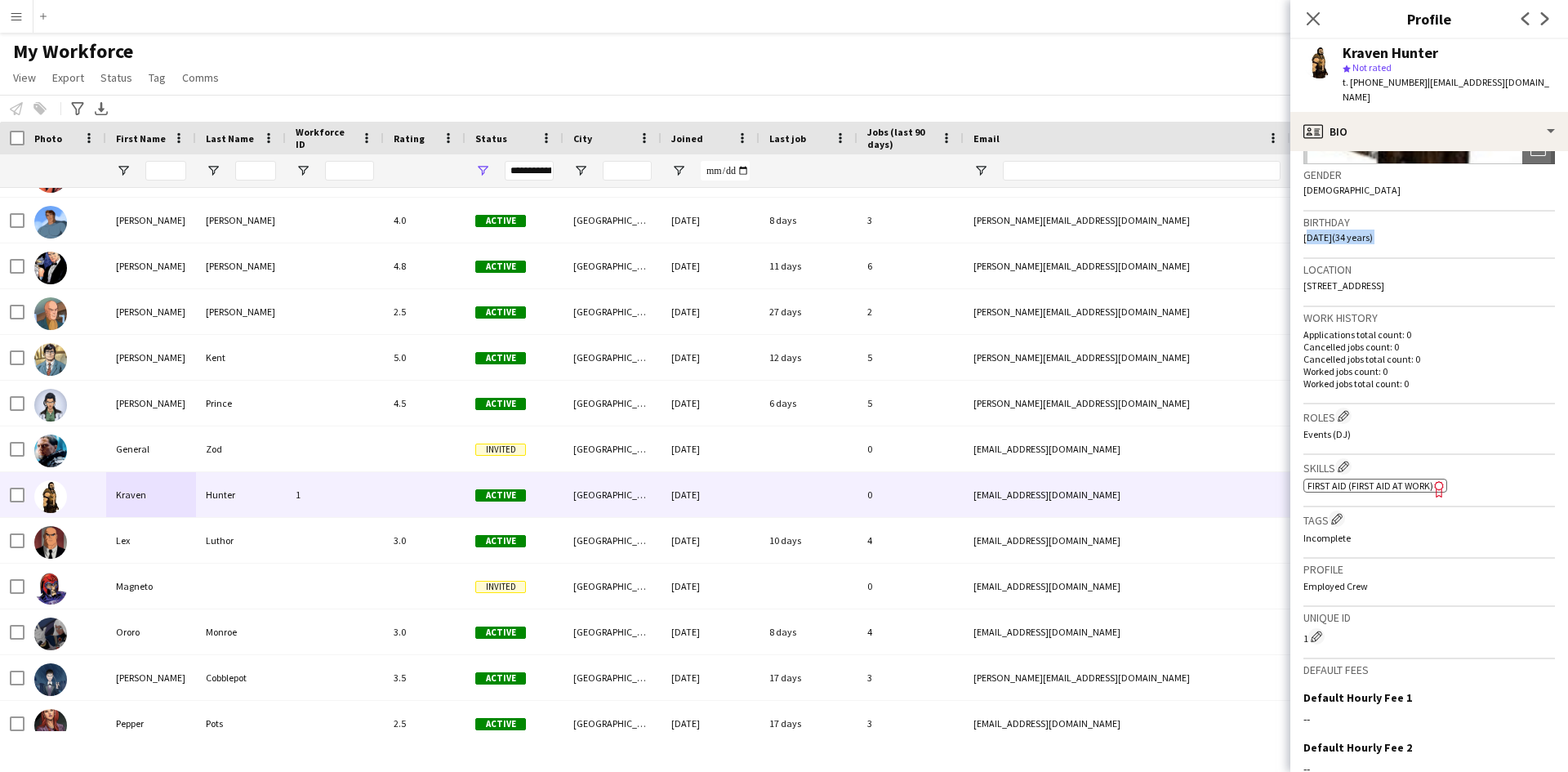
click at [1370, 231] on span "[DATE] (34 years)" at bounding box center [1338, 237] width 69 height 13
click at [1343, 462] on app-icon "Edit crew company skills" at bounding box center [1343, 466] width 12 height 12
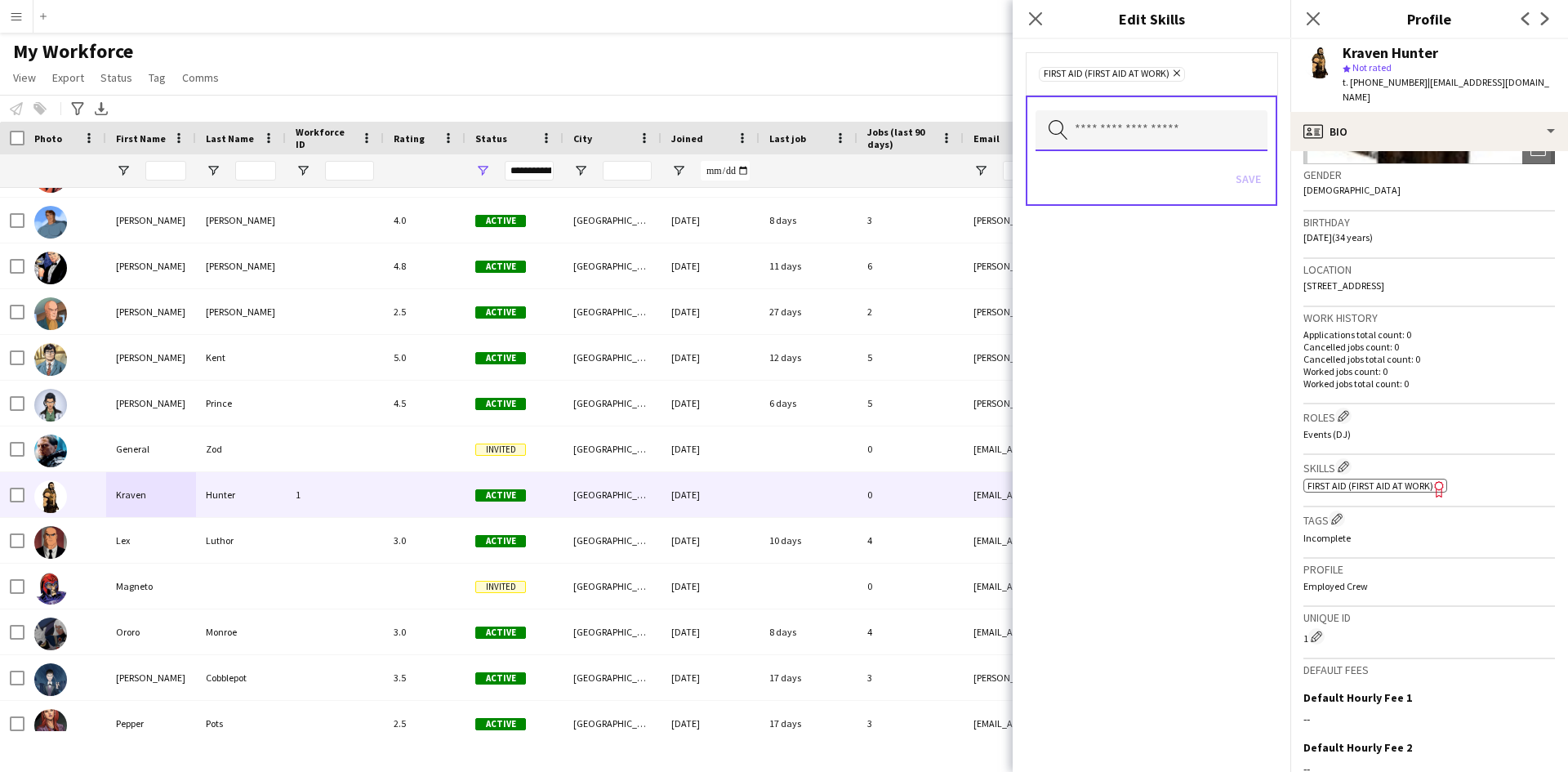
click at [1120, 138] on input "text" at bounding box center [1151, 130] width 232 height 41
click at [1122, 181] on span "Drivers Licence (Class B)" at bounding box center [1152, 176] width 206 height 15
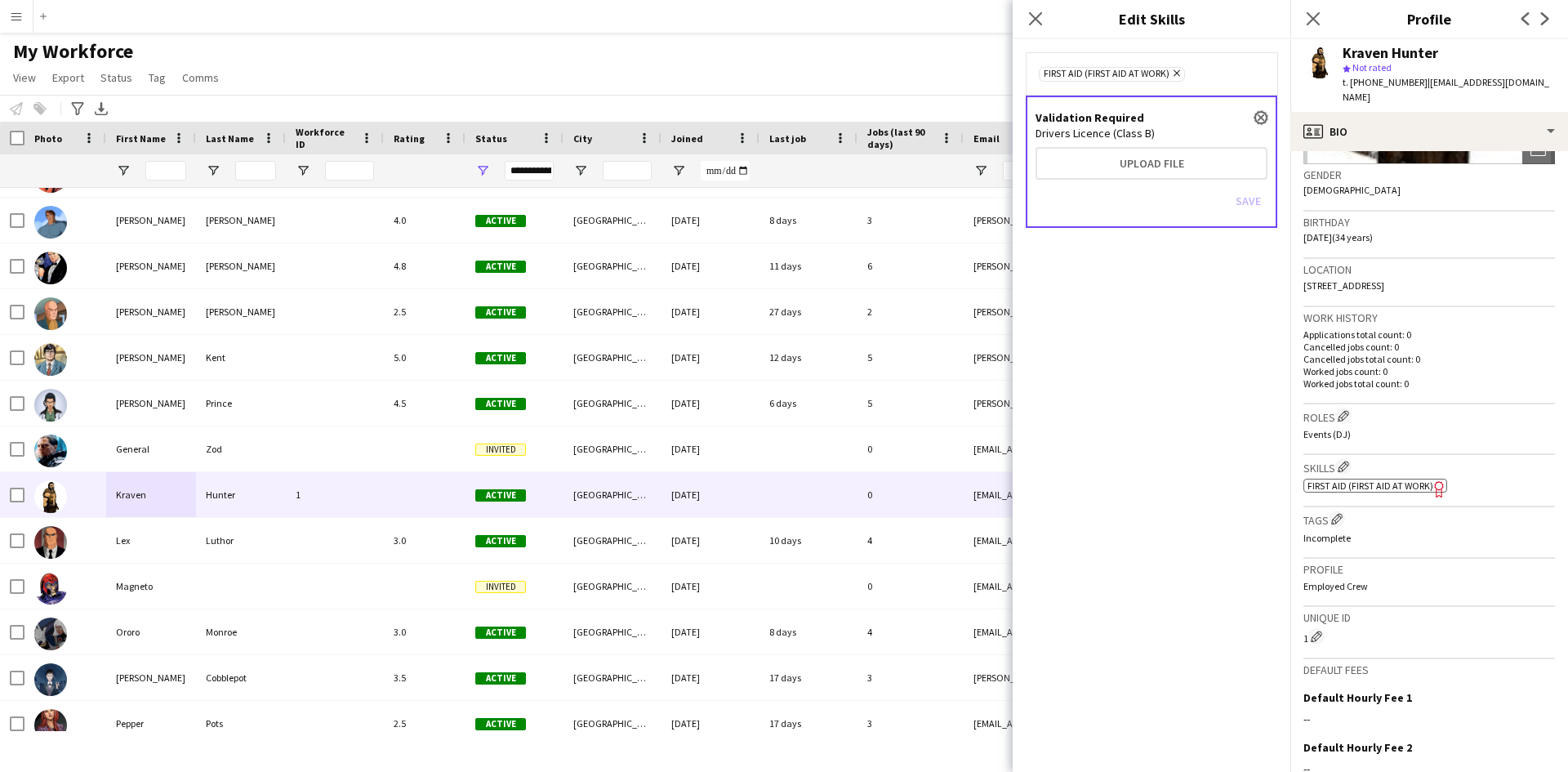
click at [1259, 114] on button "close" at bounding box center [1261, 117] width 13 height 13
click at [1354, 531] on p "Incomplete" at bounding box center [1429, 538] width 252 height 13
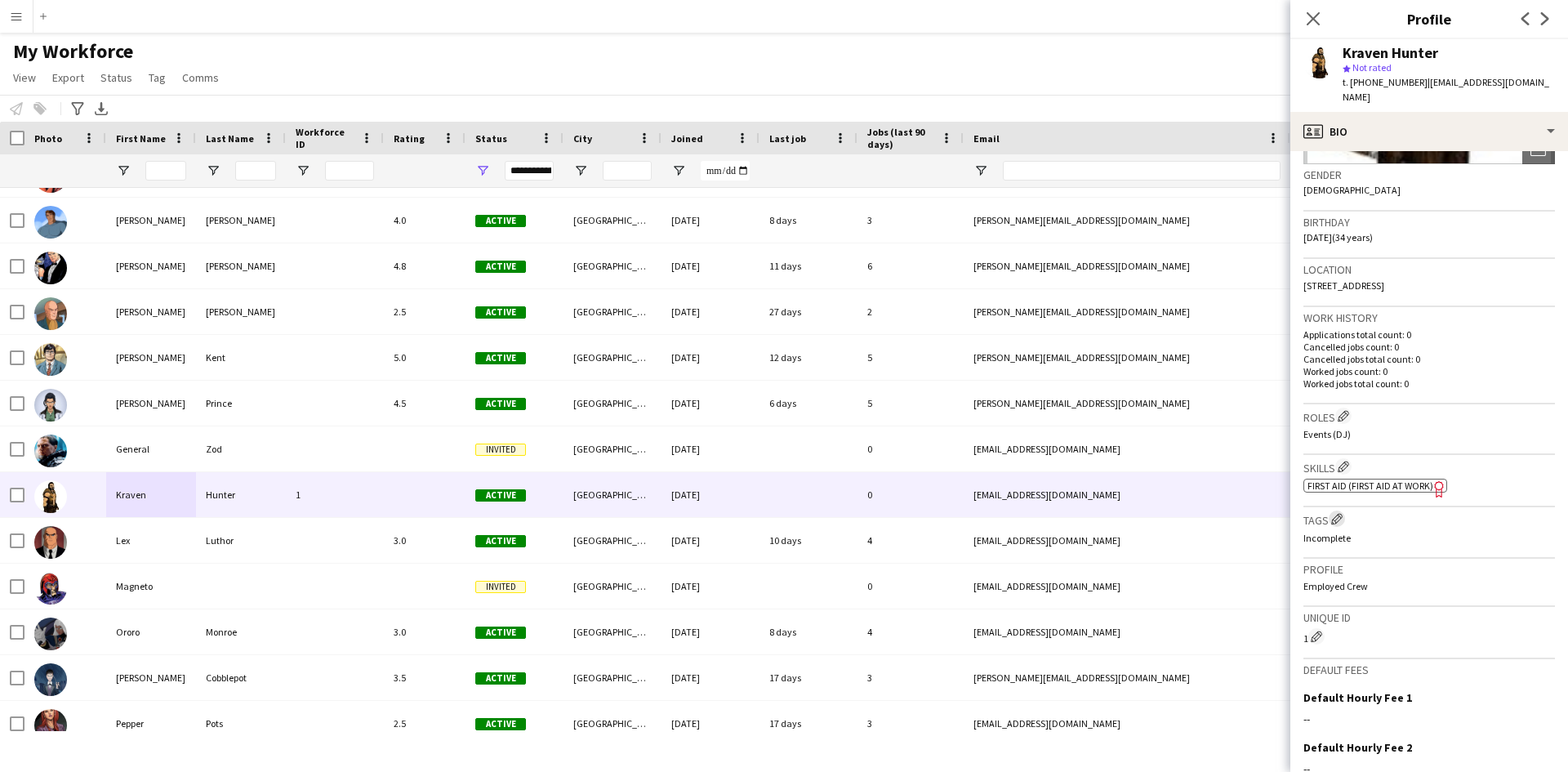
click at [1338, 522] on app-icon "Edit crew company tags" at bounding box center [1337, 519] width 12 height 12
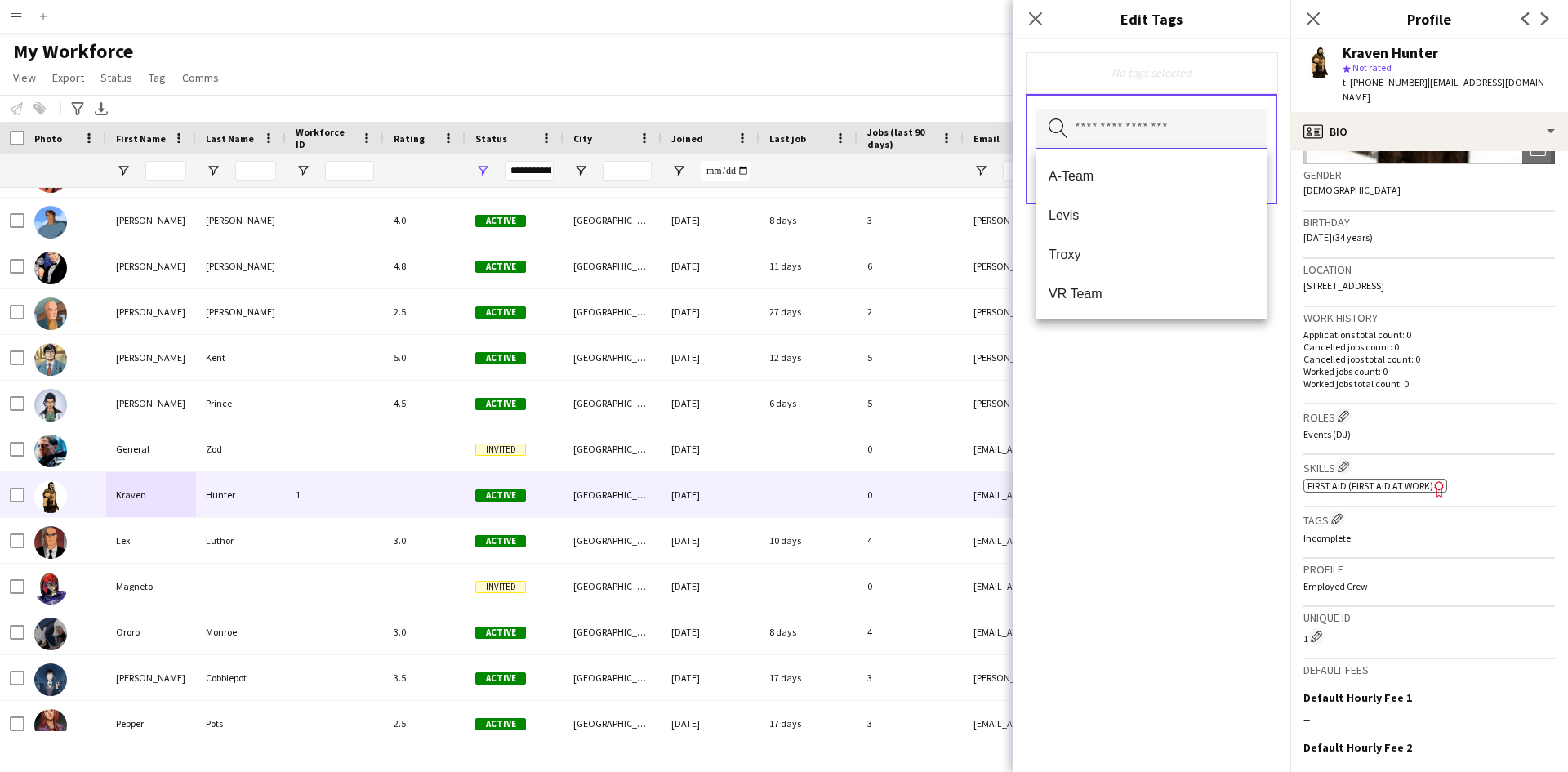
click at [1129, 134] on input "text" at bounding box center [1151, 128] width 232 height 41
click at [1084, 209] on span "Levis" at bounding box center [1152, 215] width 206 height 15
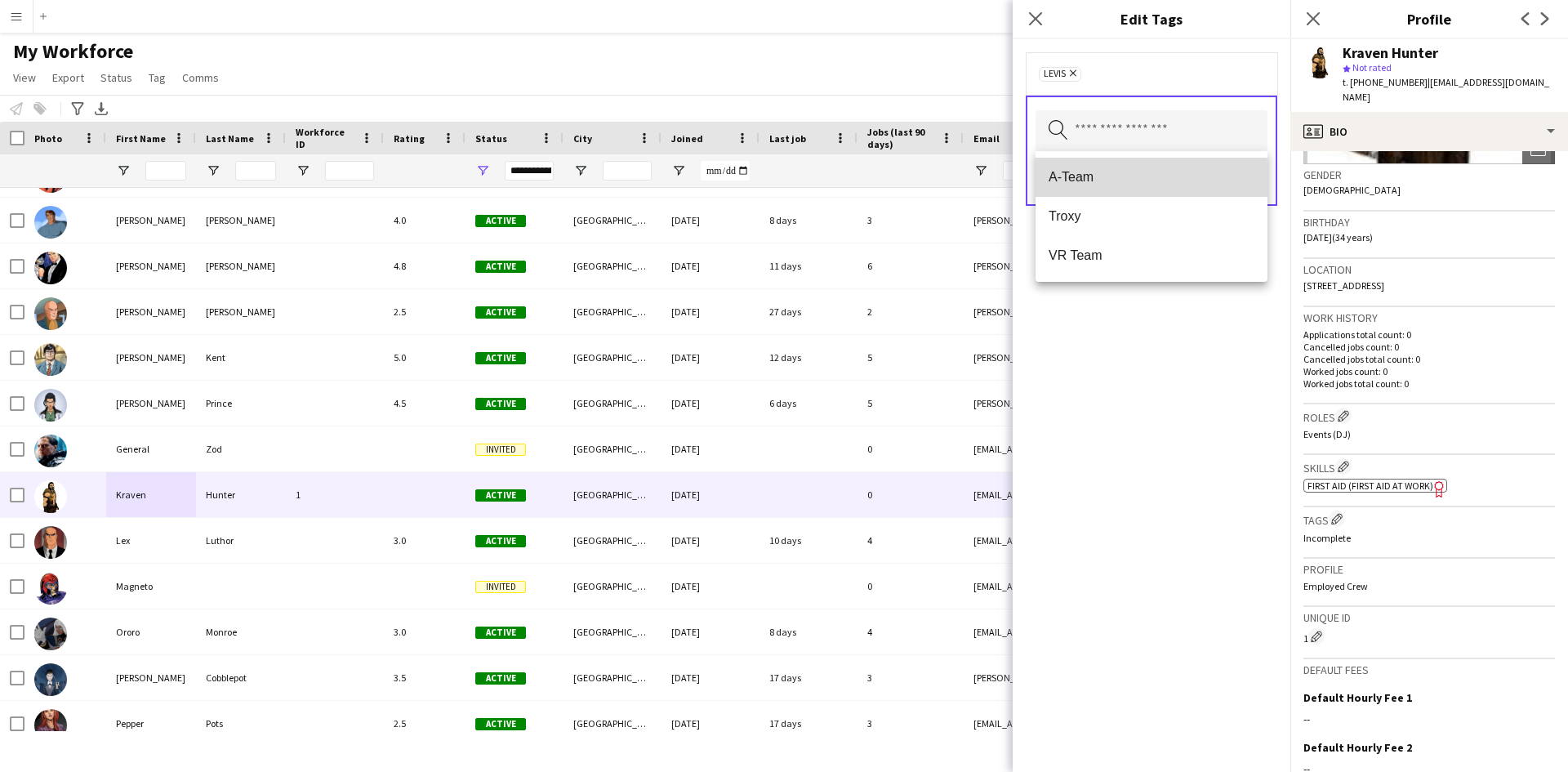
click at [1087, 178] on span "A-Team" at bounding box center [1152, 176] width 206 height 15
click at [1066, 160] on mat-option "Troxy" at bounding box center [1151, 177] width 232 height 39
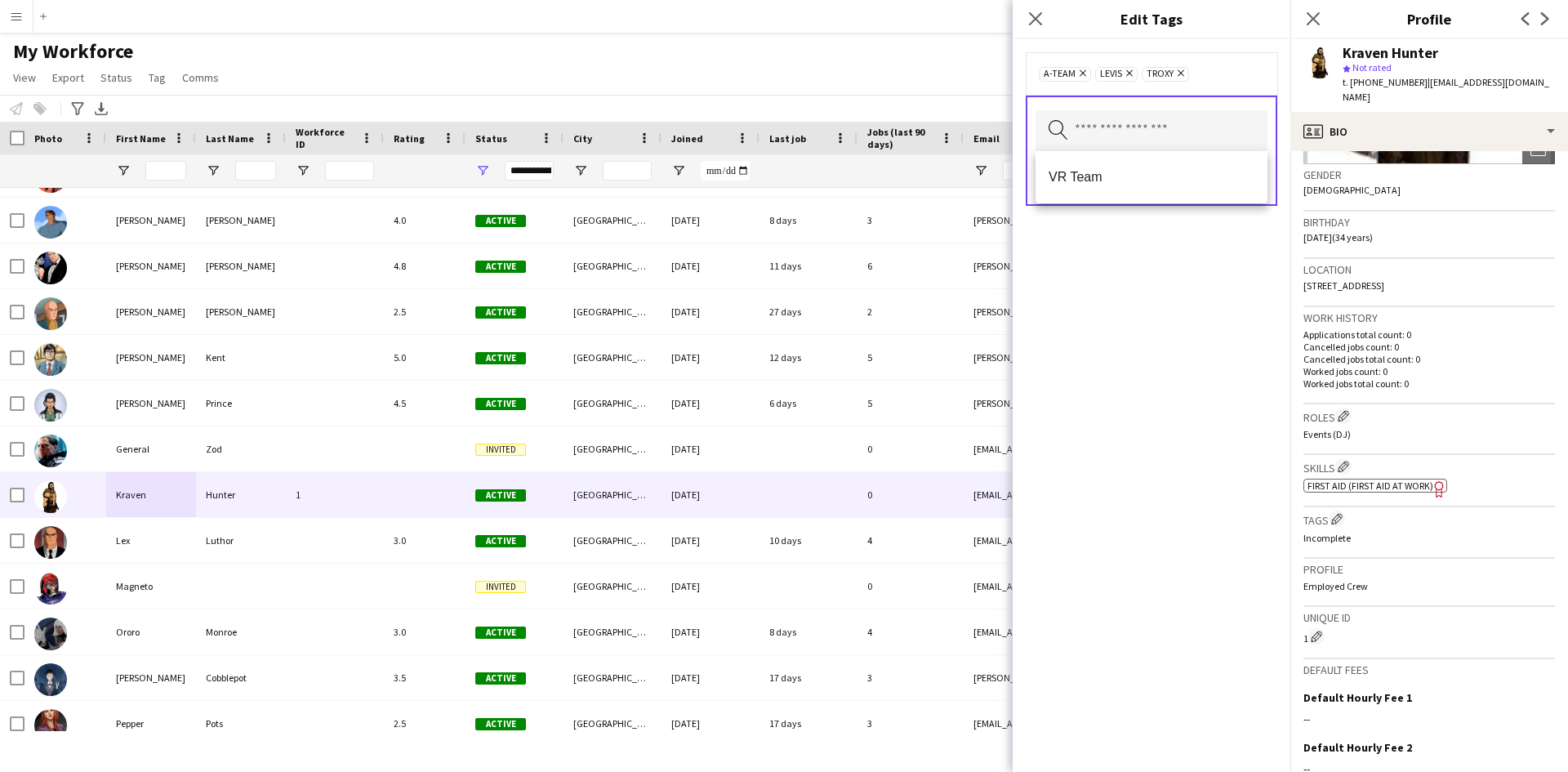
click at [1173, 339] on div "A-Team Remove Levis Remove Troxy Remove Search by tag name Save" at bounding box center [1152, 405] width 278 height 732
click at [1243, 177] on button "Save" at bounding box center [1249, 179] width 39 height 26
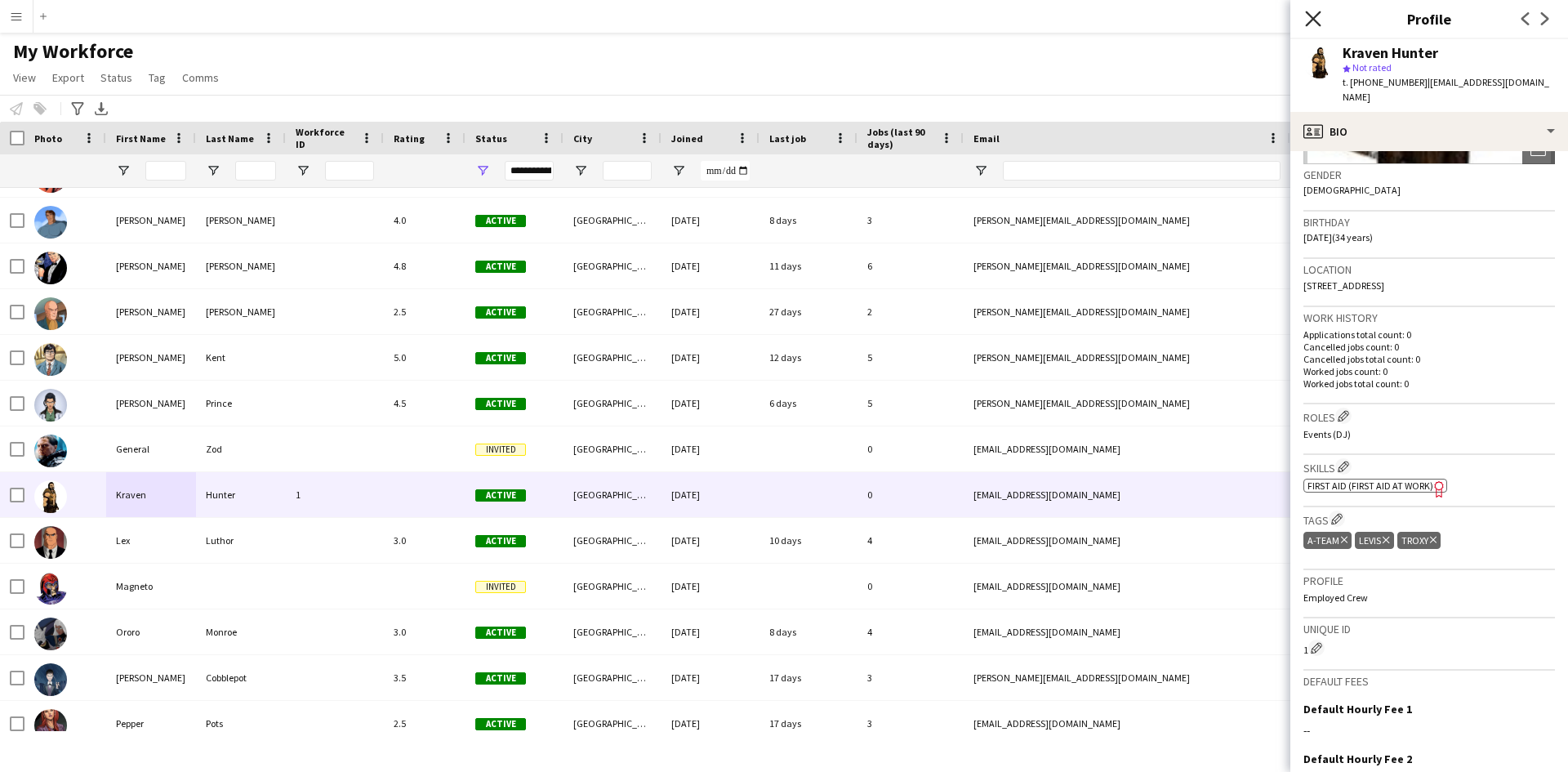
click at [1314, 16] on icon "Close pop-in" at bounding box center [1313, 18] width 15 height 15
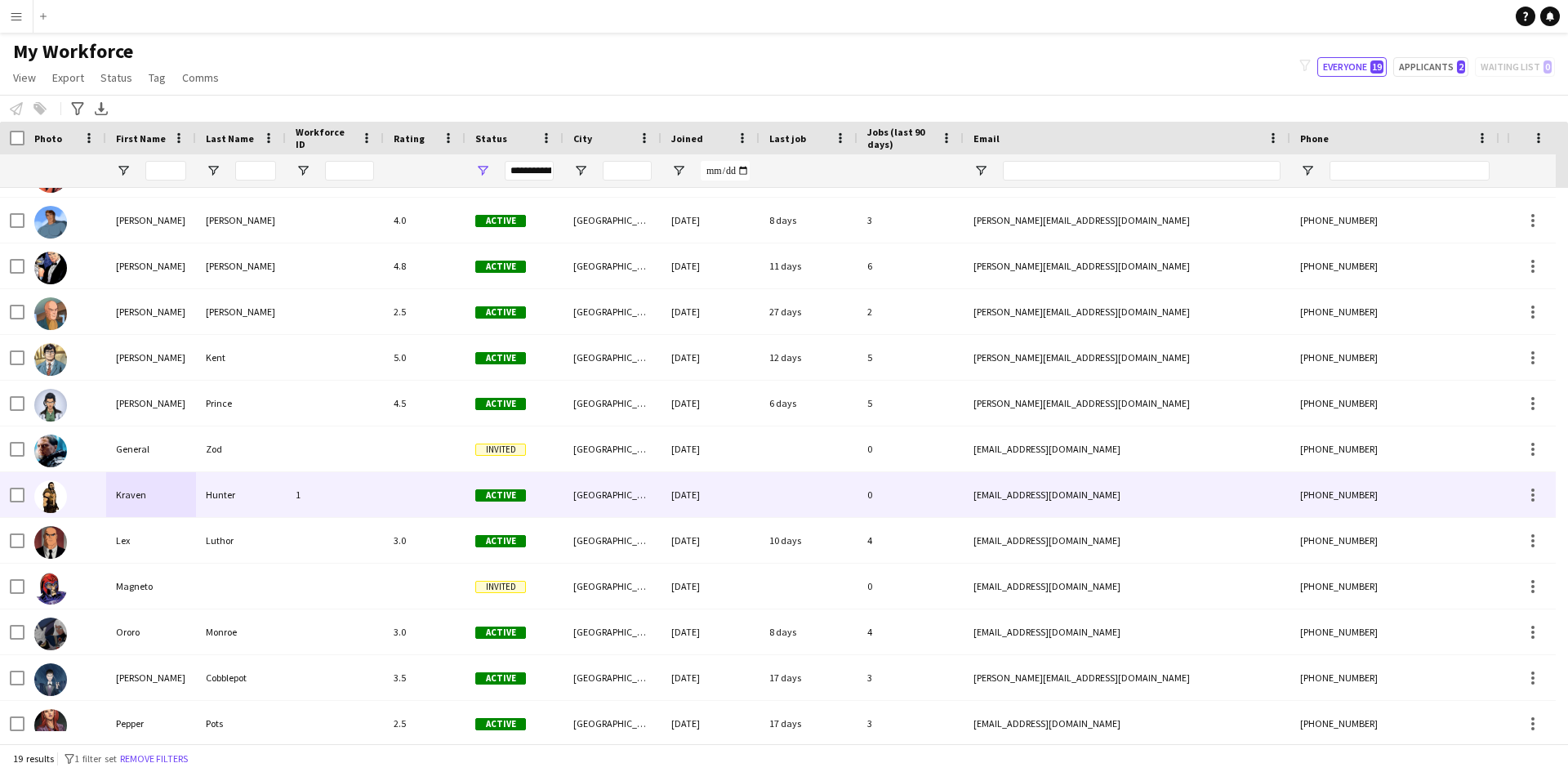
click at [113, 494] on div "Kraven" at bounding box center [152, 494] width 90 height 45
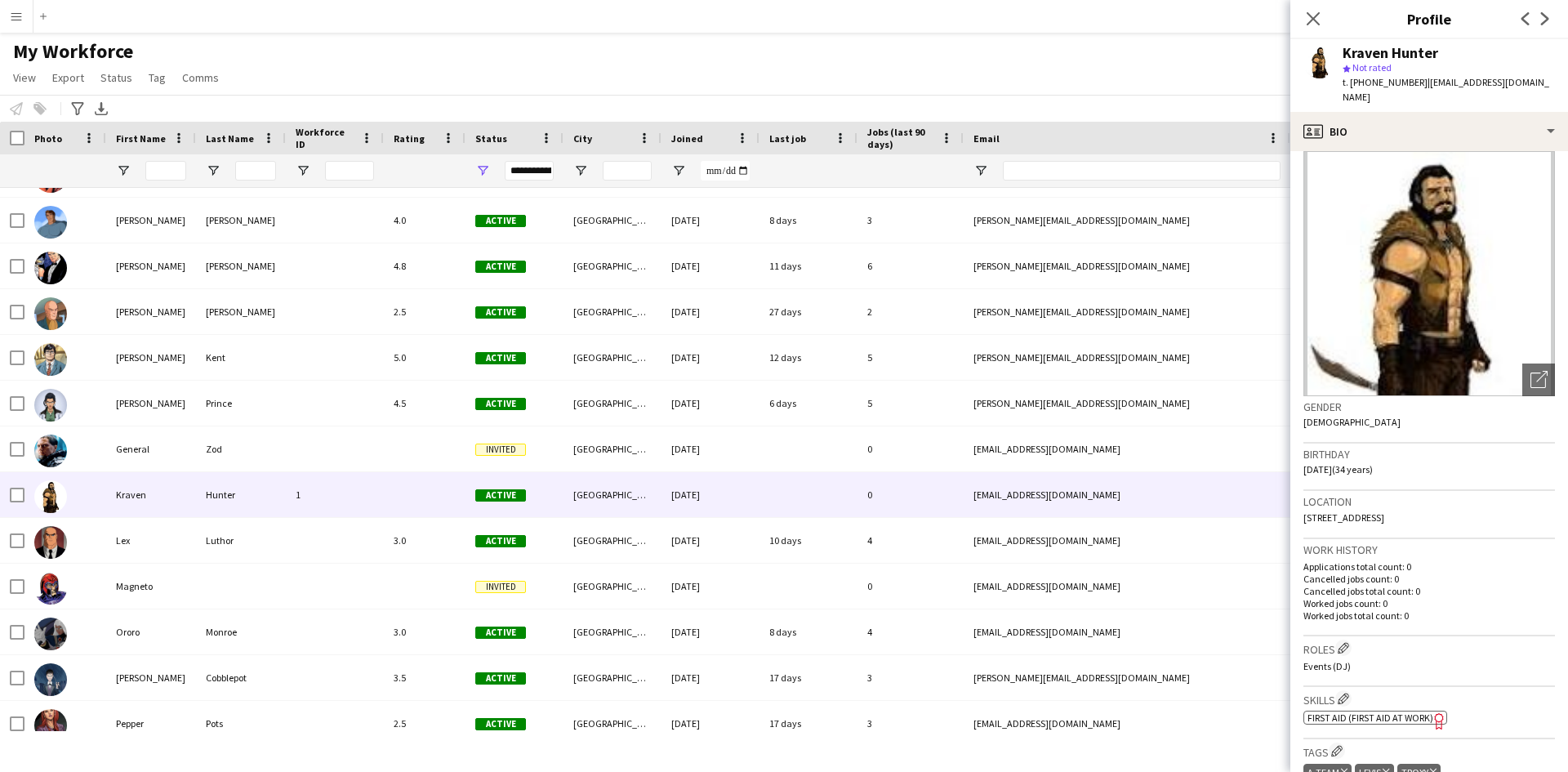
scroll to position [0, 0]
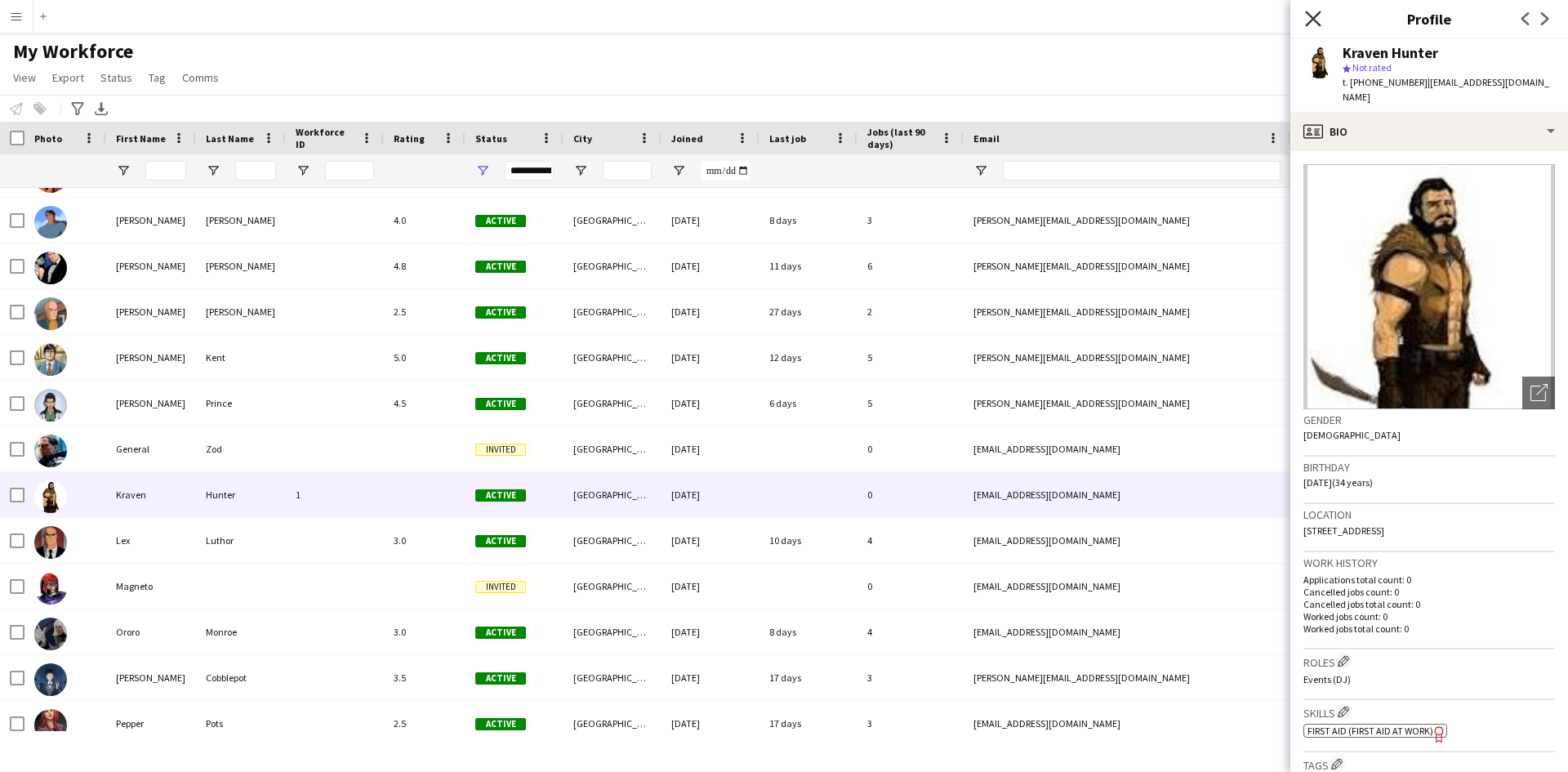
click at [1315, 16] on icon at bounding box center [1313, 18] width 15 height 15
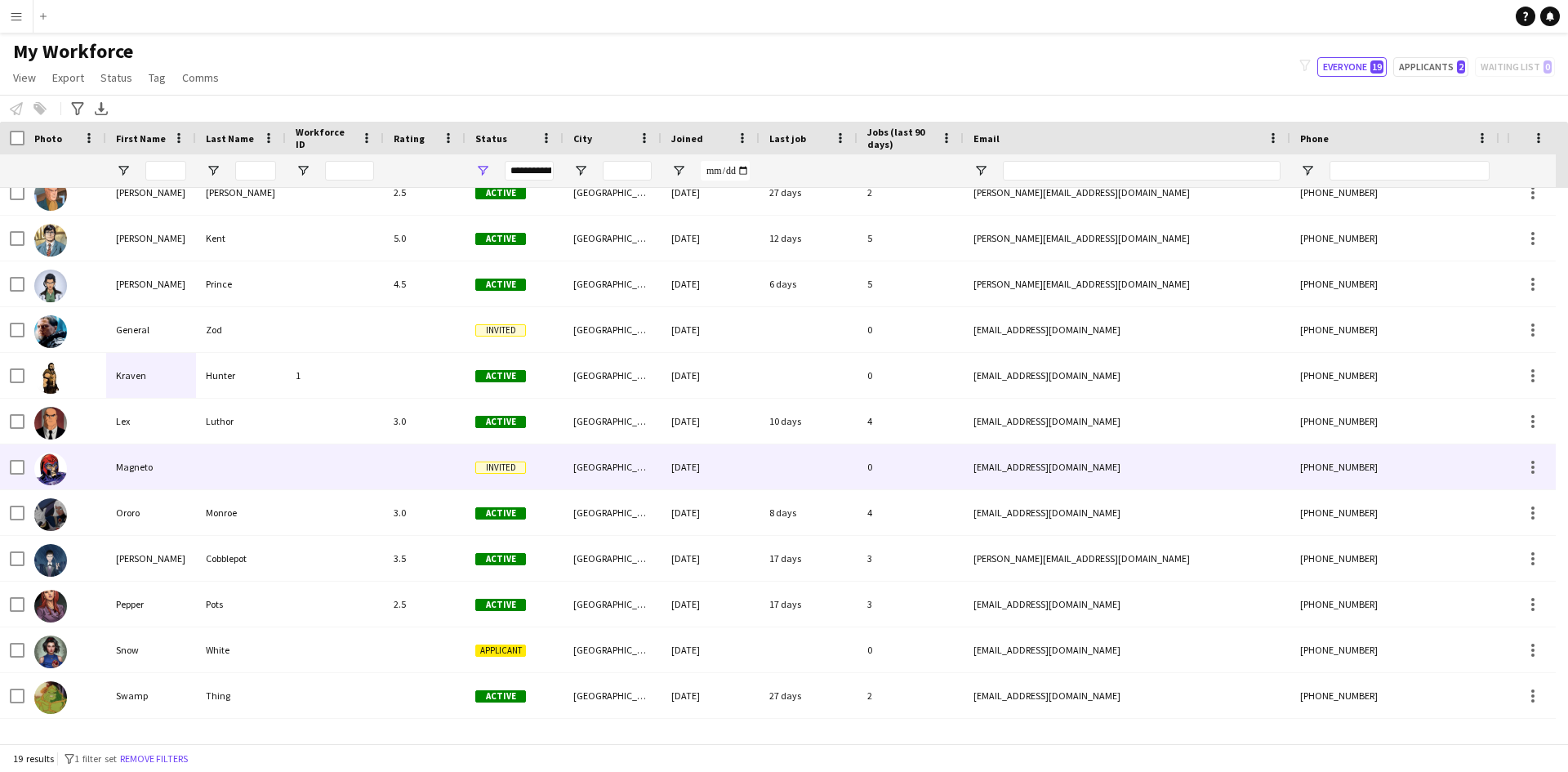
scroll to position [162, 0]
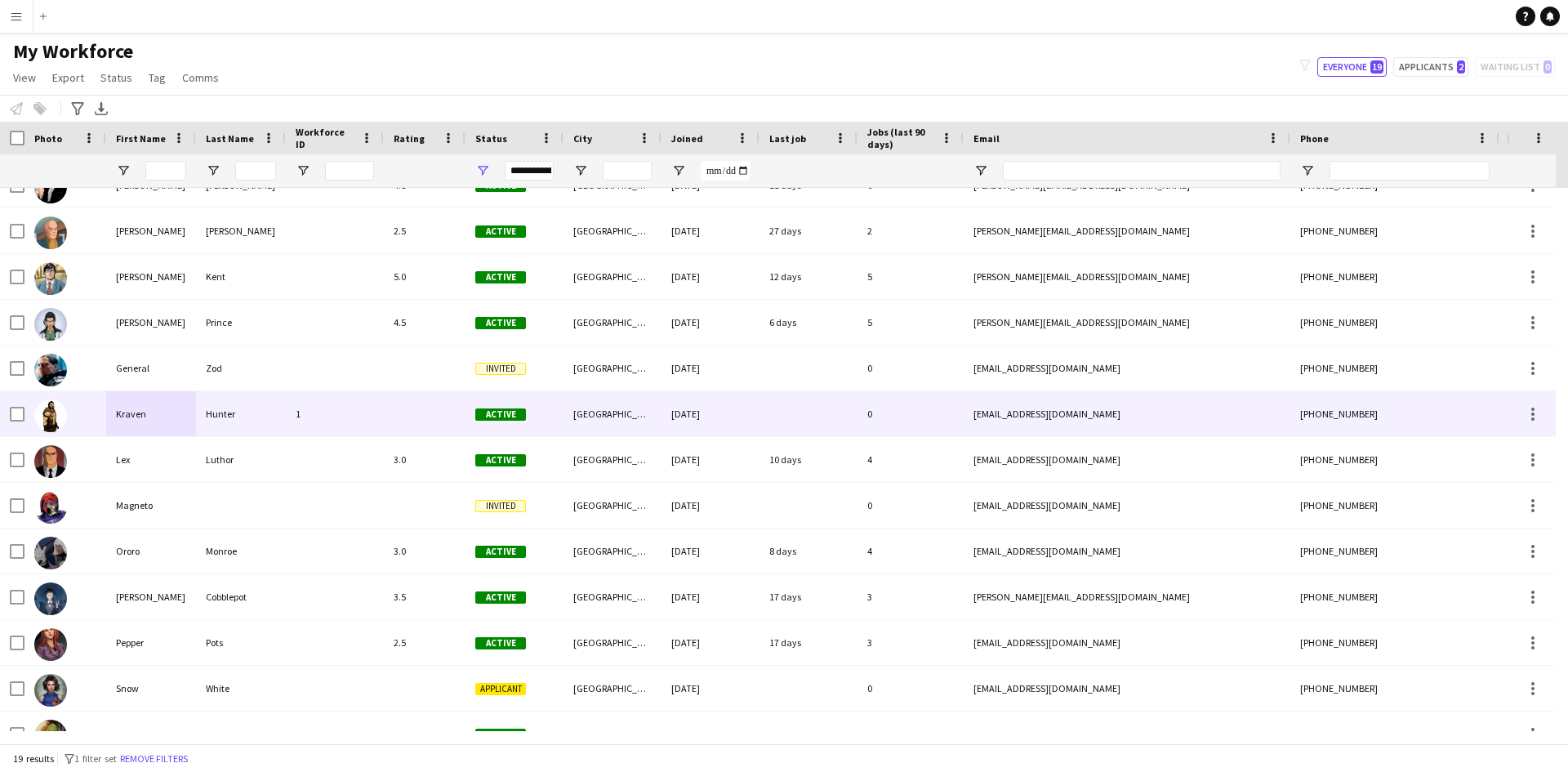
click at [216, 418] on div "Hunter" at bounding box center [241, 414] width 90 height 45
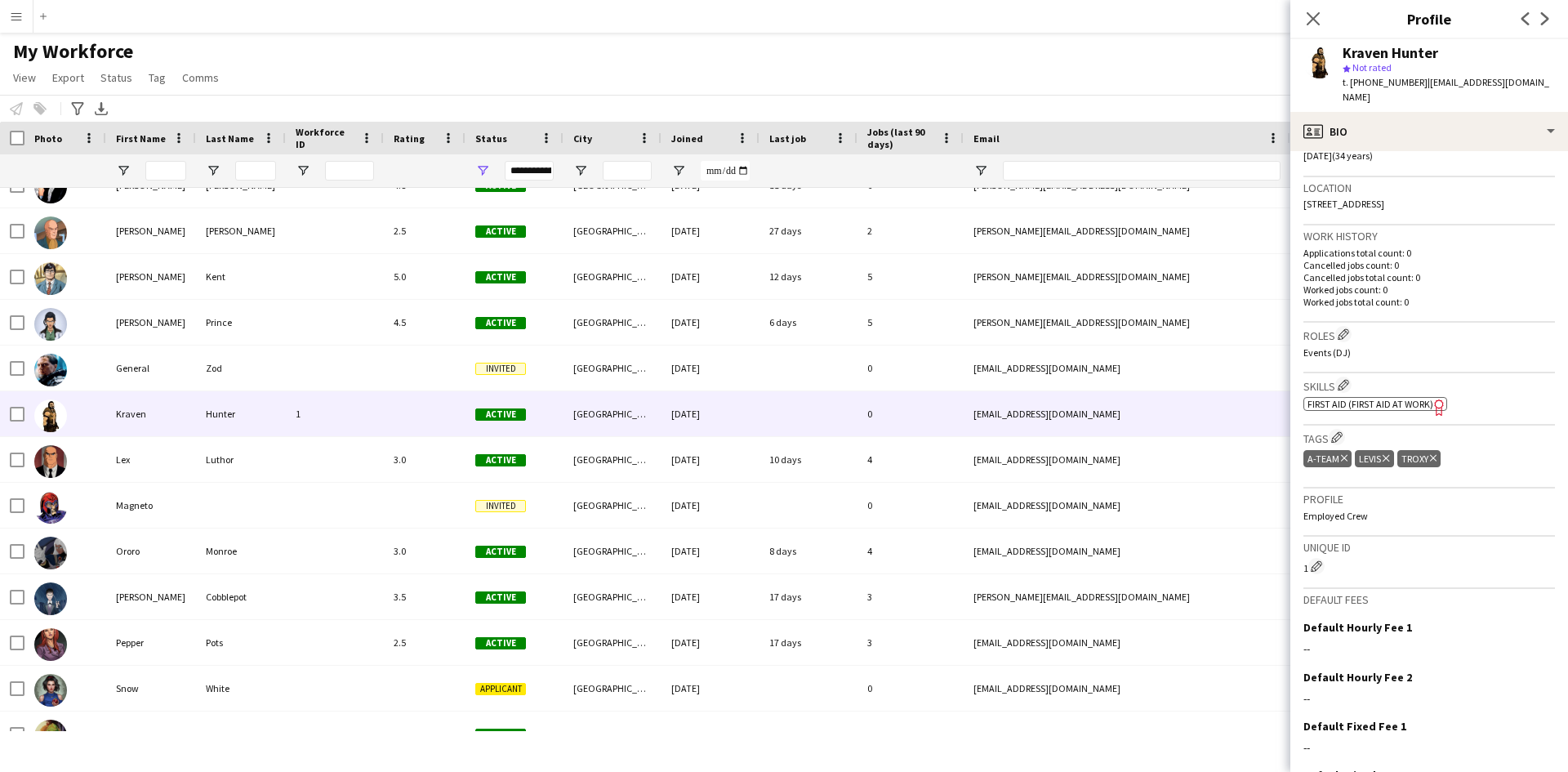
scroll to position [431, 0]
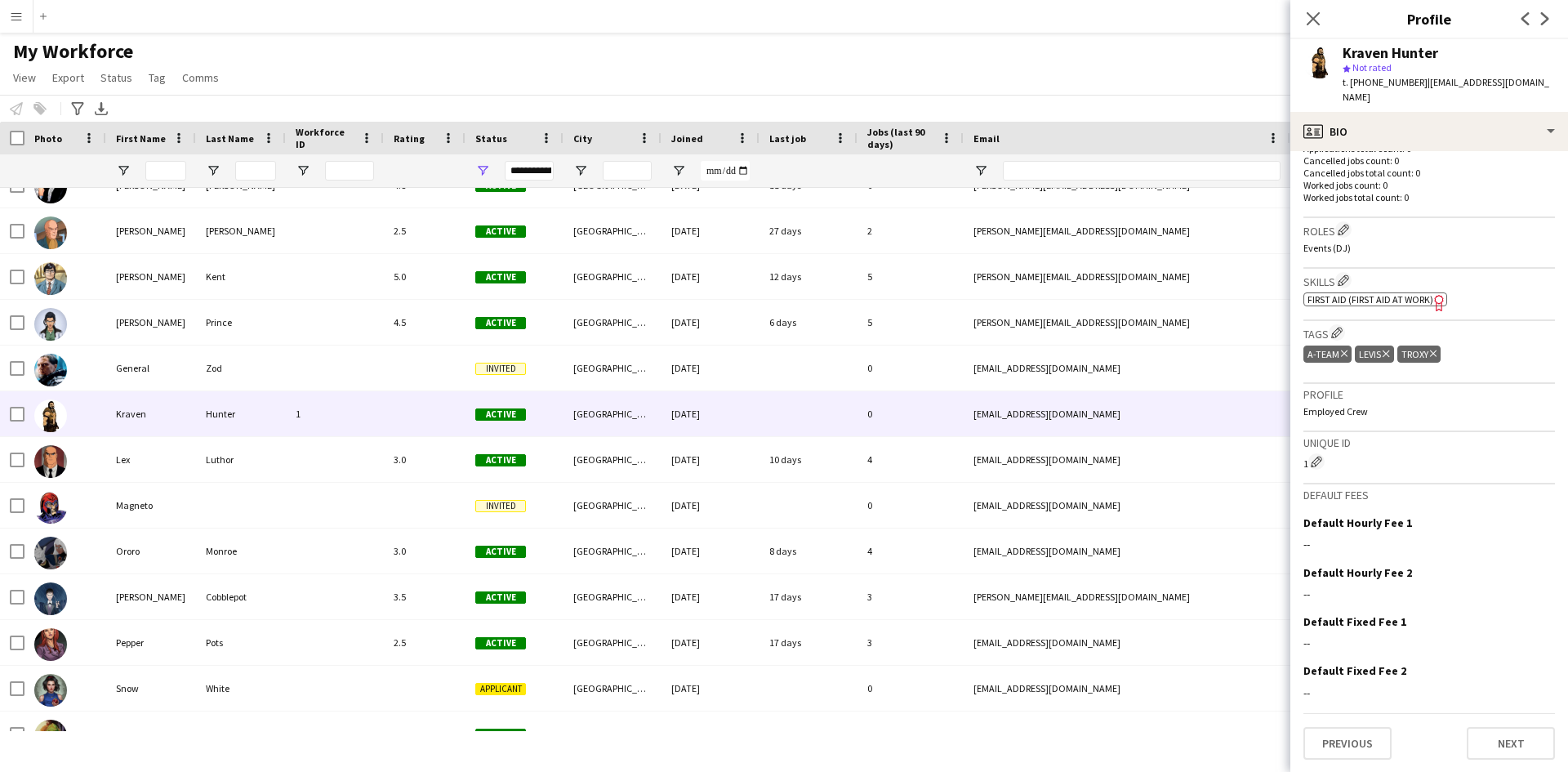
click at [1353, 406] on p "Employed Crew" at bounding box center [1429, 411] width 252 height 13
click at [1382, 418] on div "Profile Employed Crew" at bounding box center [1429, 408] width 252 height 48
click at [1318, 460] on app-icon "Edit crew unique ID" at bounding box center [1316, 461] width 12 height 12
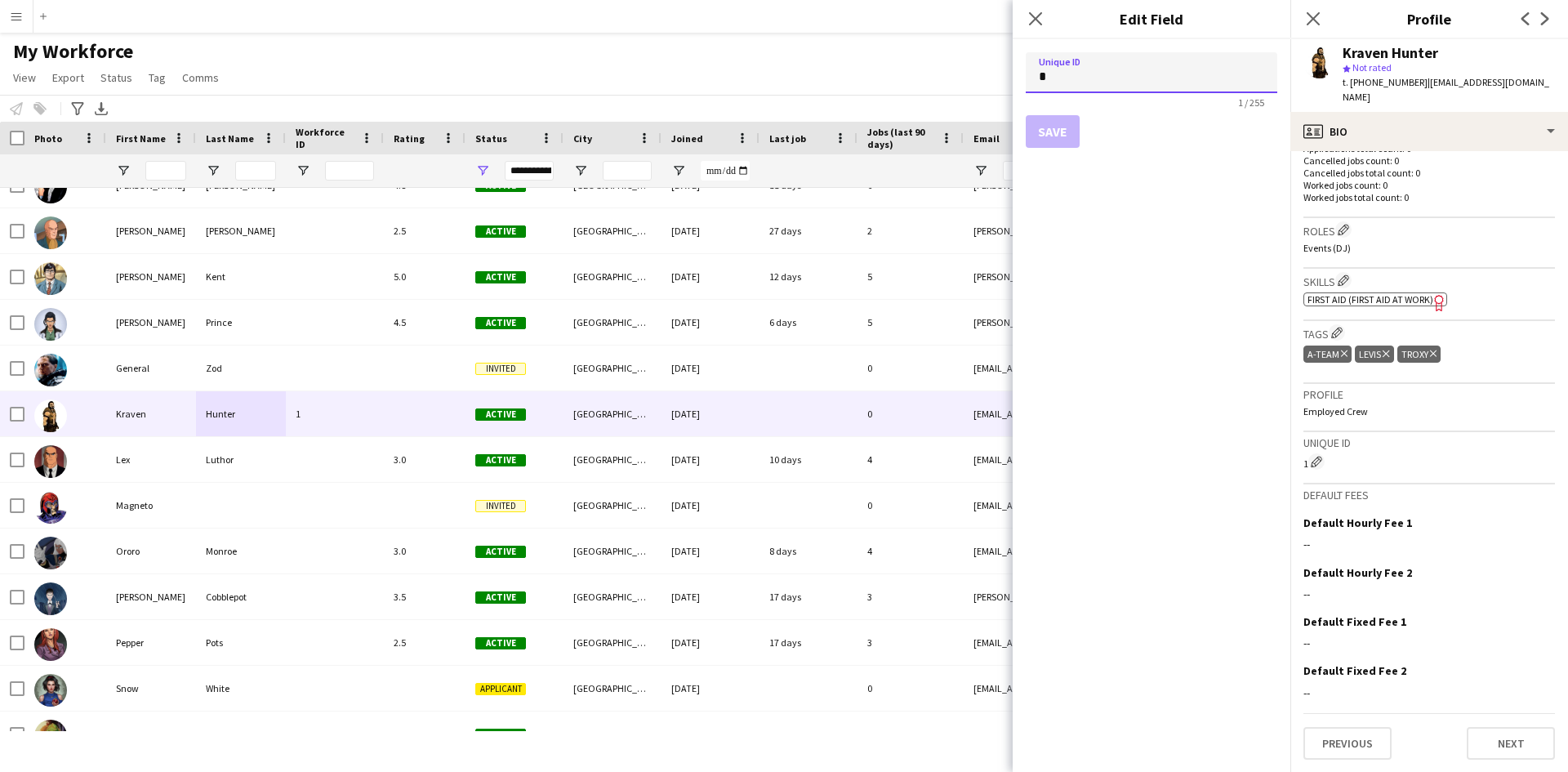
drag, startPoint x: 1046, startPoint y: 82, endPoint x: 1019, endPoint y: 77, distance: 27.5
click at [1019, 77] on form "Unique ID * 1 / 255 Save" at bounding box center [1152, 99] width 278 height 122
type input "*"
click at [1055, 136] on button "Save" at bounding box center [1053, 132] width 54 height 32
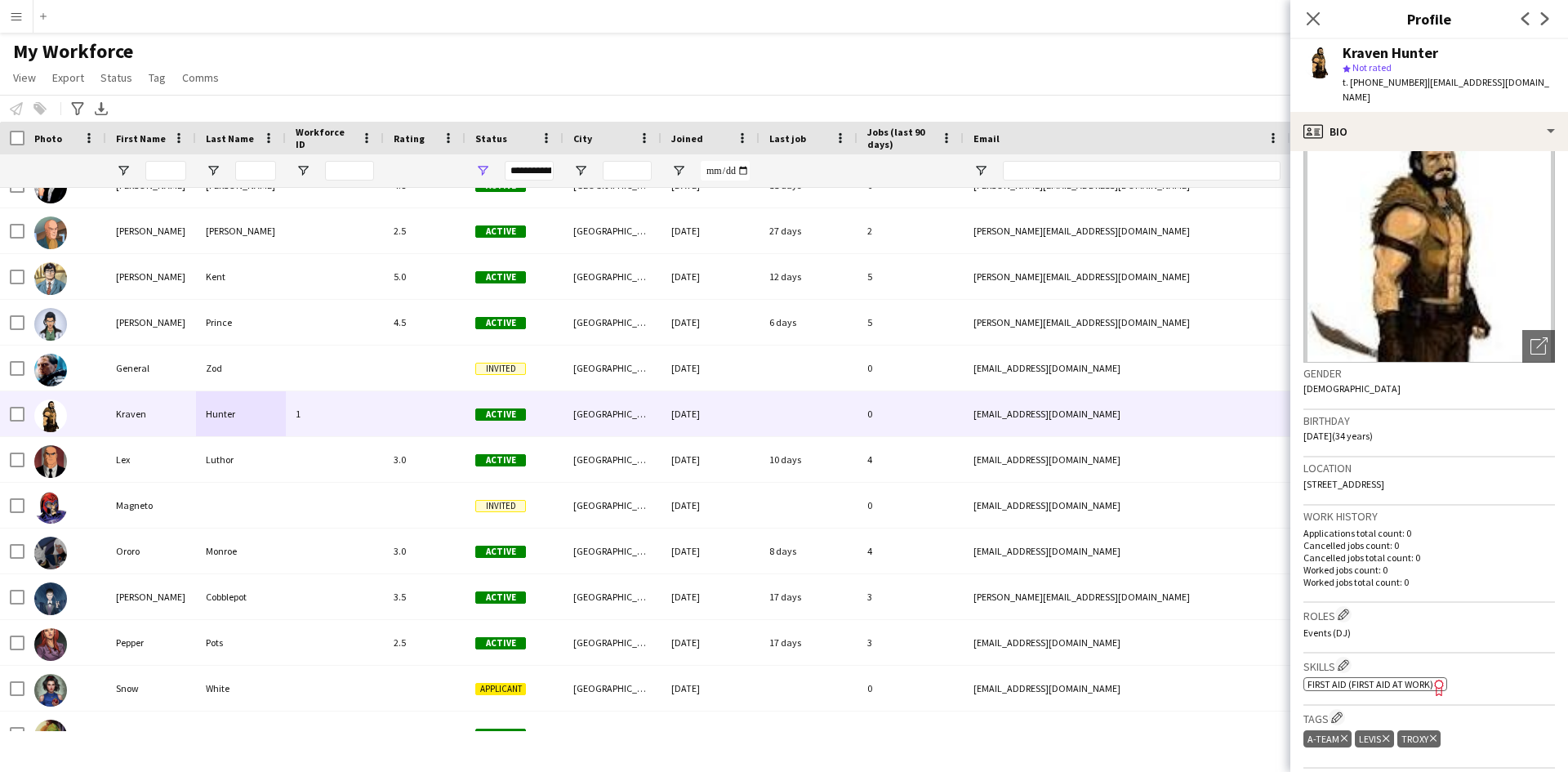
scroll to position [0, 0]
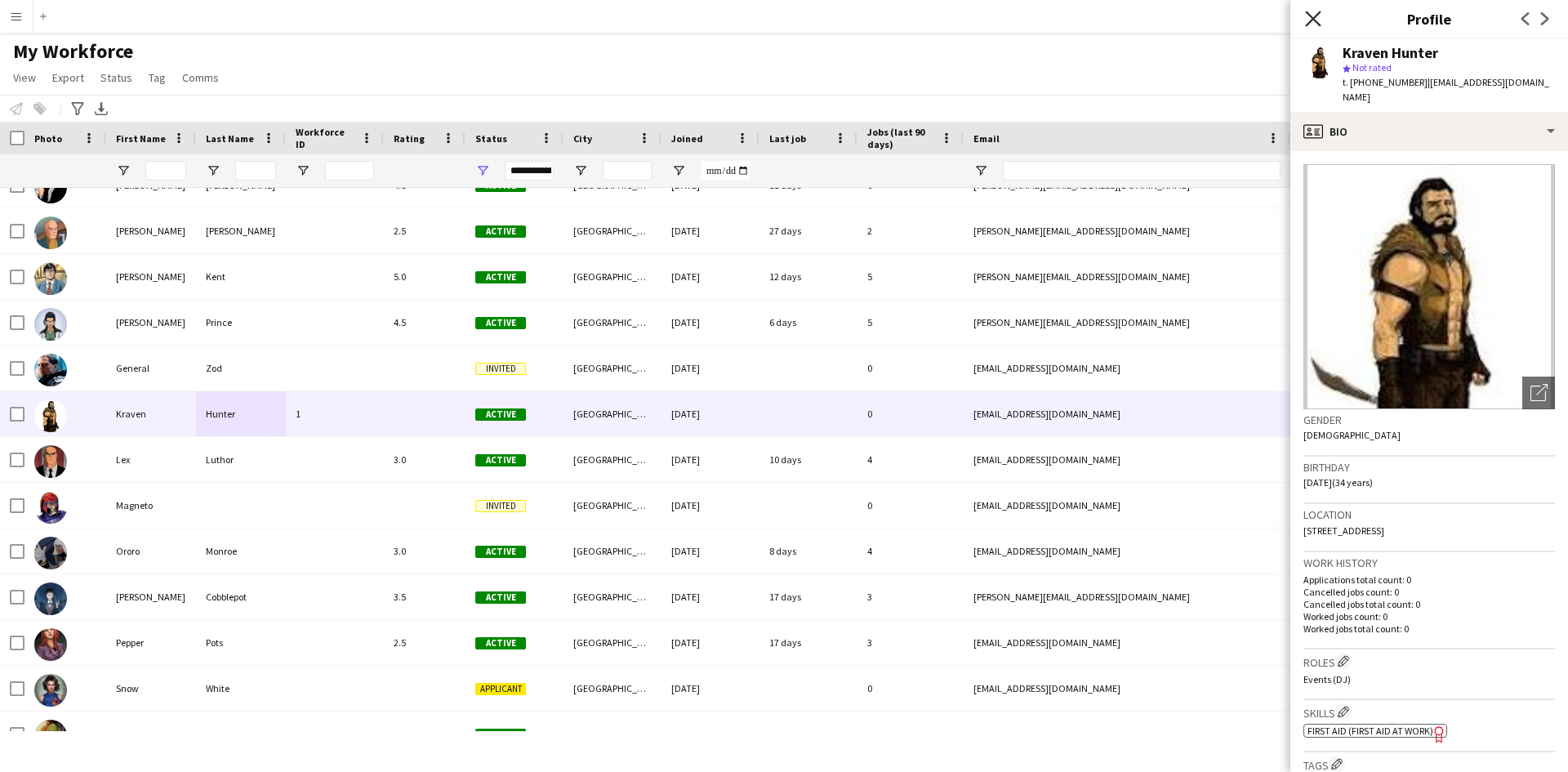
click at [1310, 20] on icon "Close pop-in" at bounding box center [1313, 18] width 15 height 15
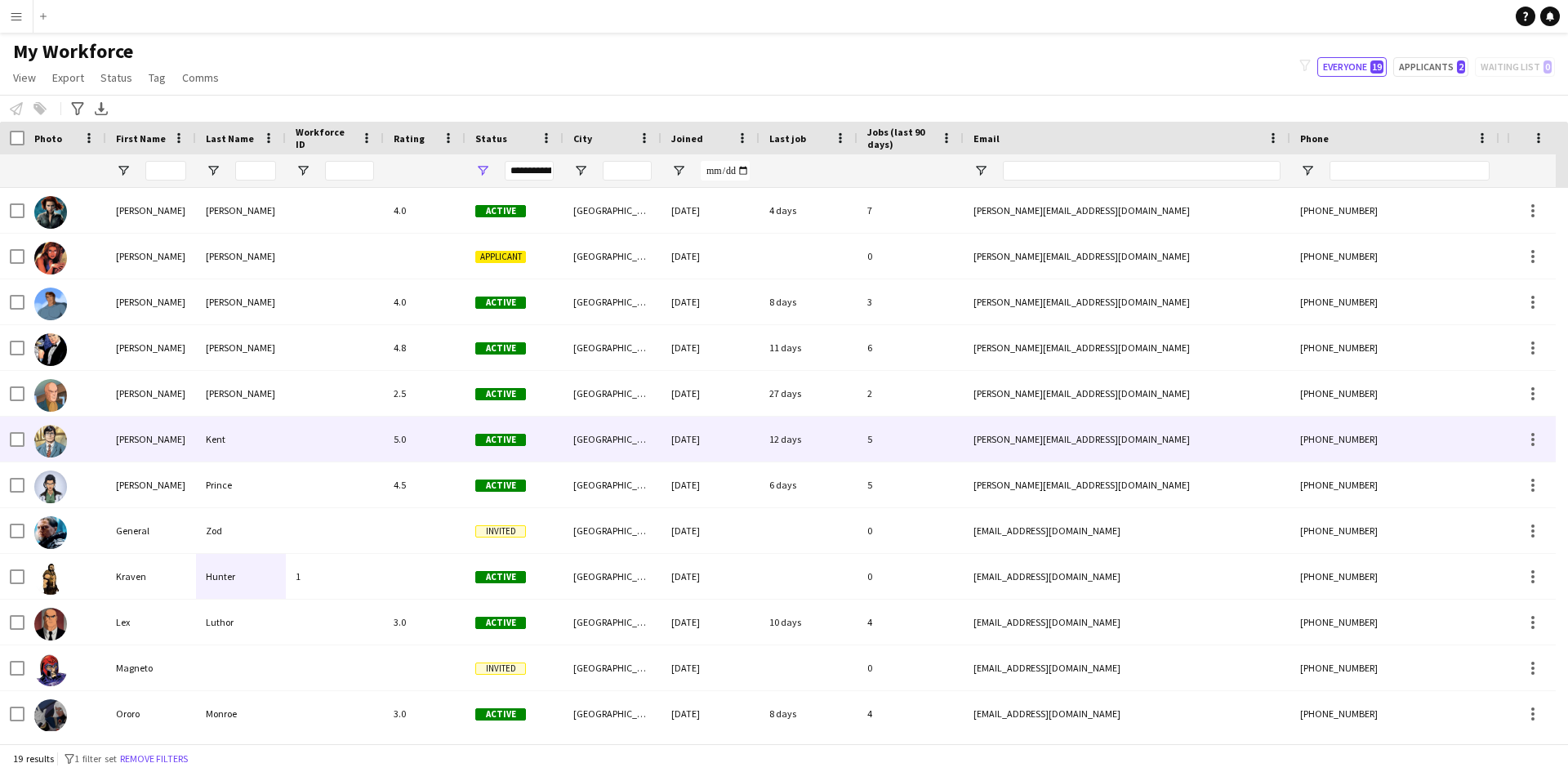
scroll to position [326, 0]
